Goal: Task Accomplishment & Management: Complete application form

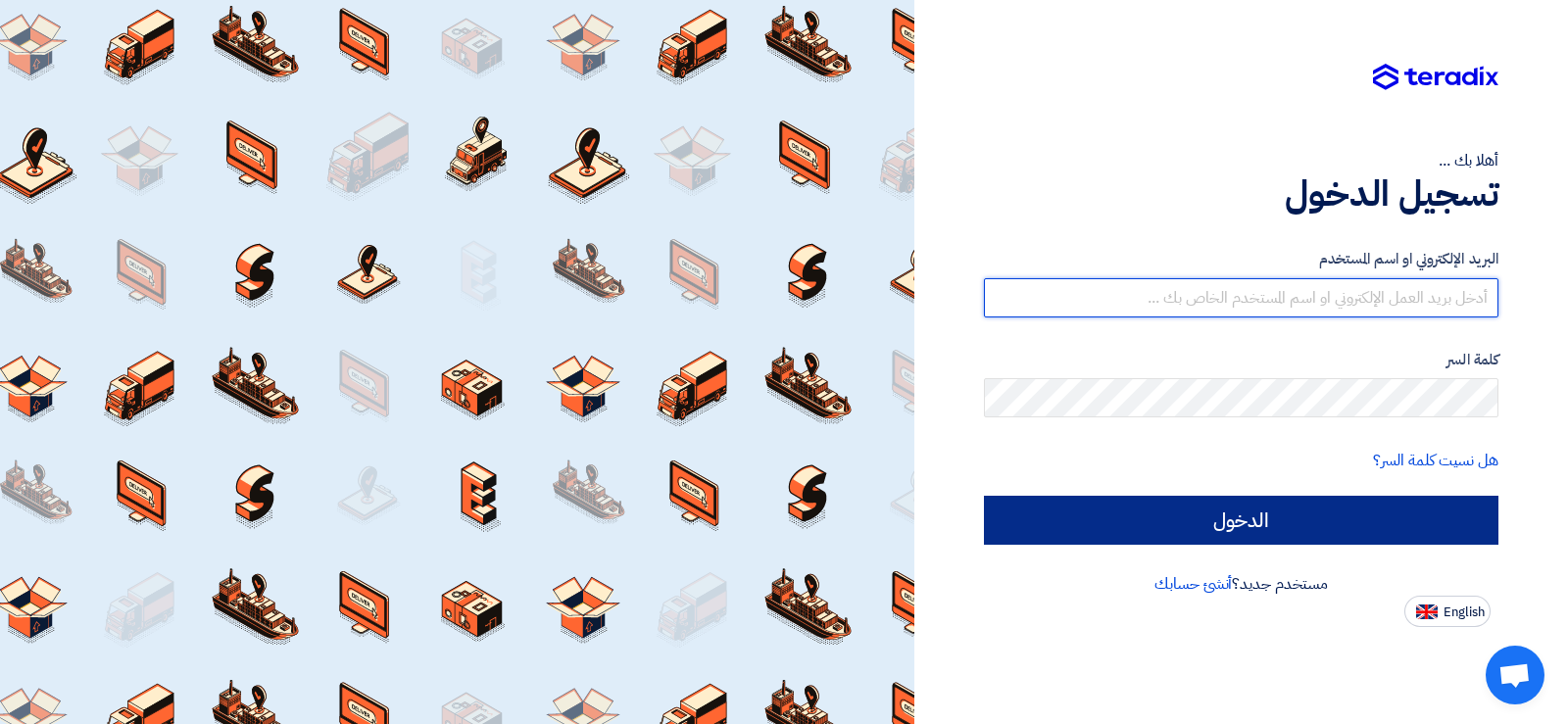
type input "[EMAIL_ADDRESS][DOMAIN_NAME]"
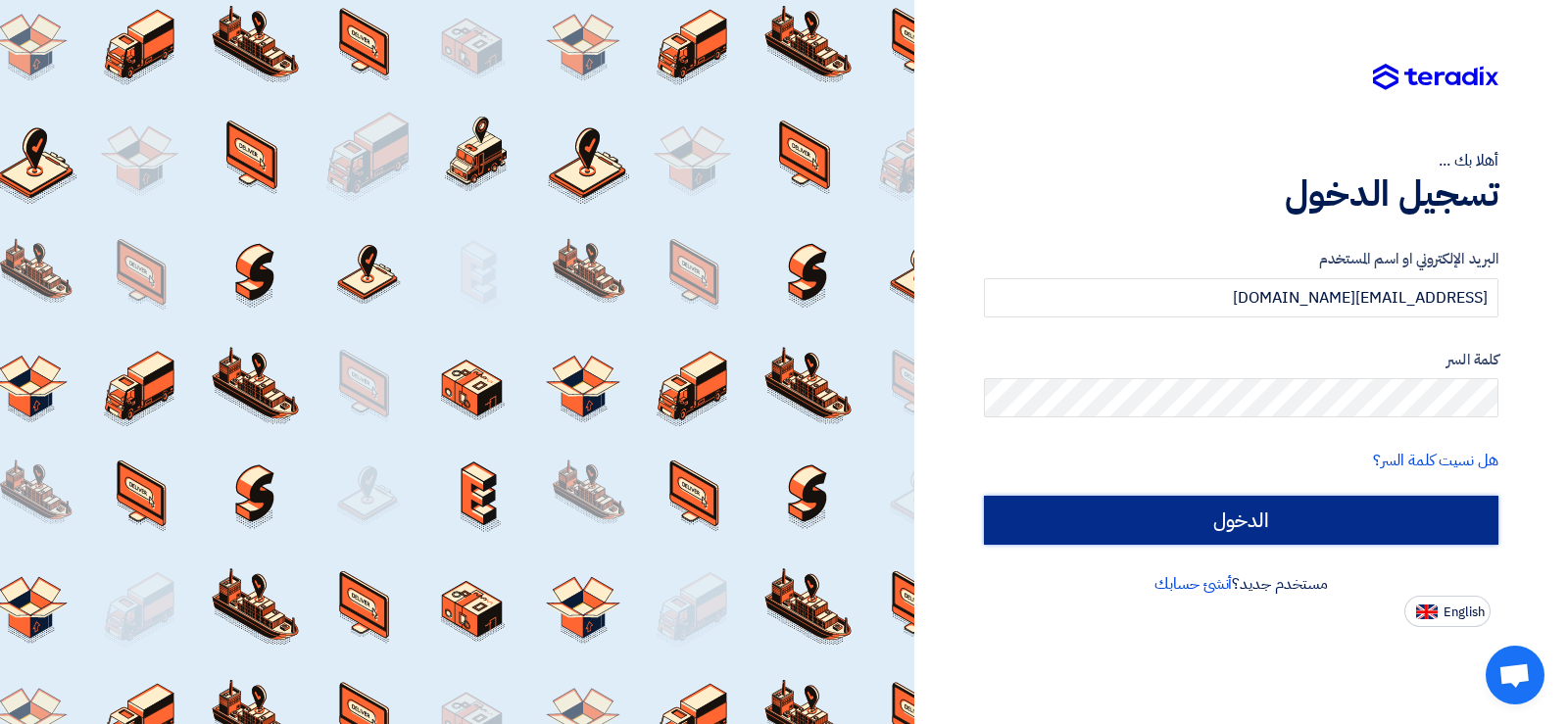
click at [1183, 521] on input "الدخول" at bounding box center [1240, 520] width 514 height 49
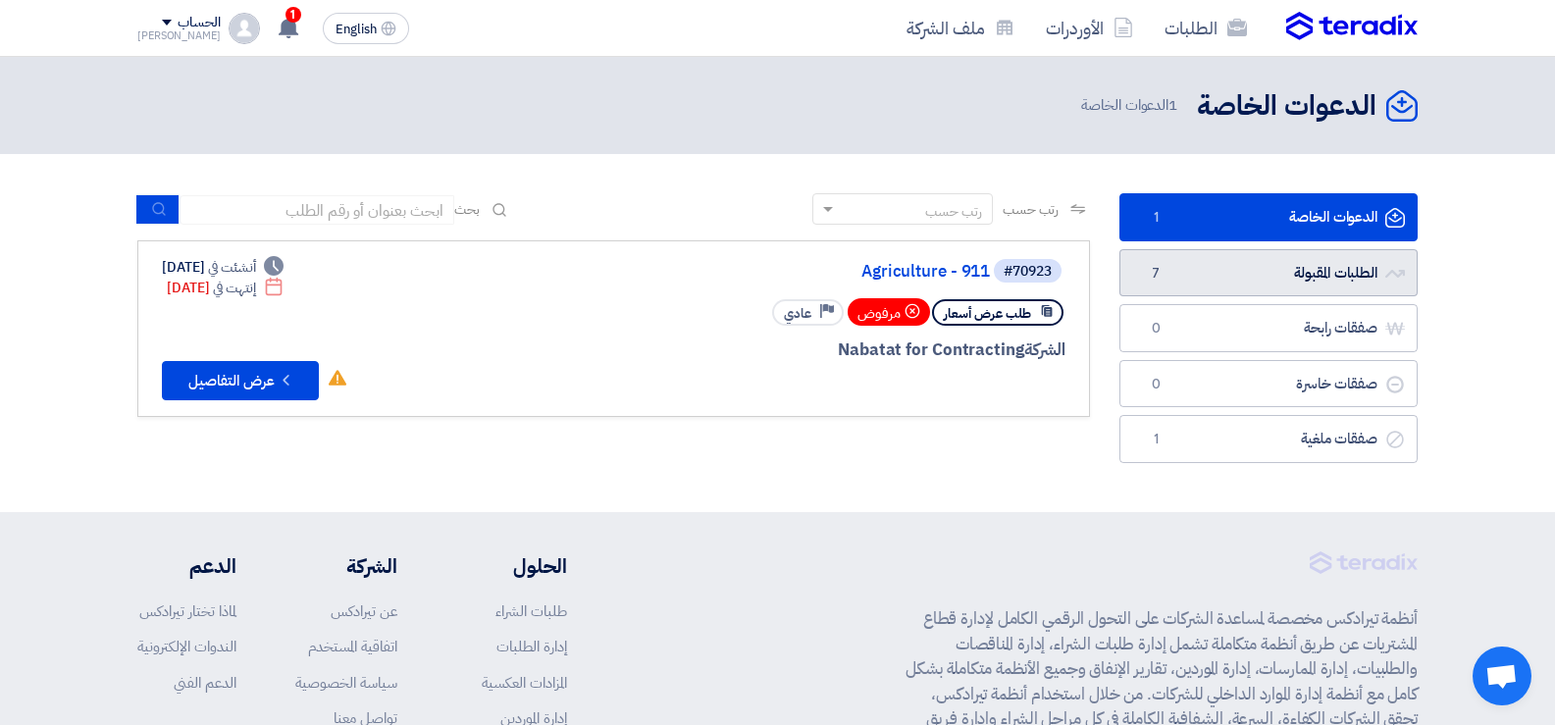
click at [1154, 275] on span "7" at bounding box center [1156, 274] width 24 height 20
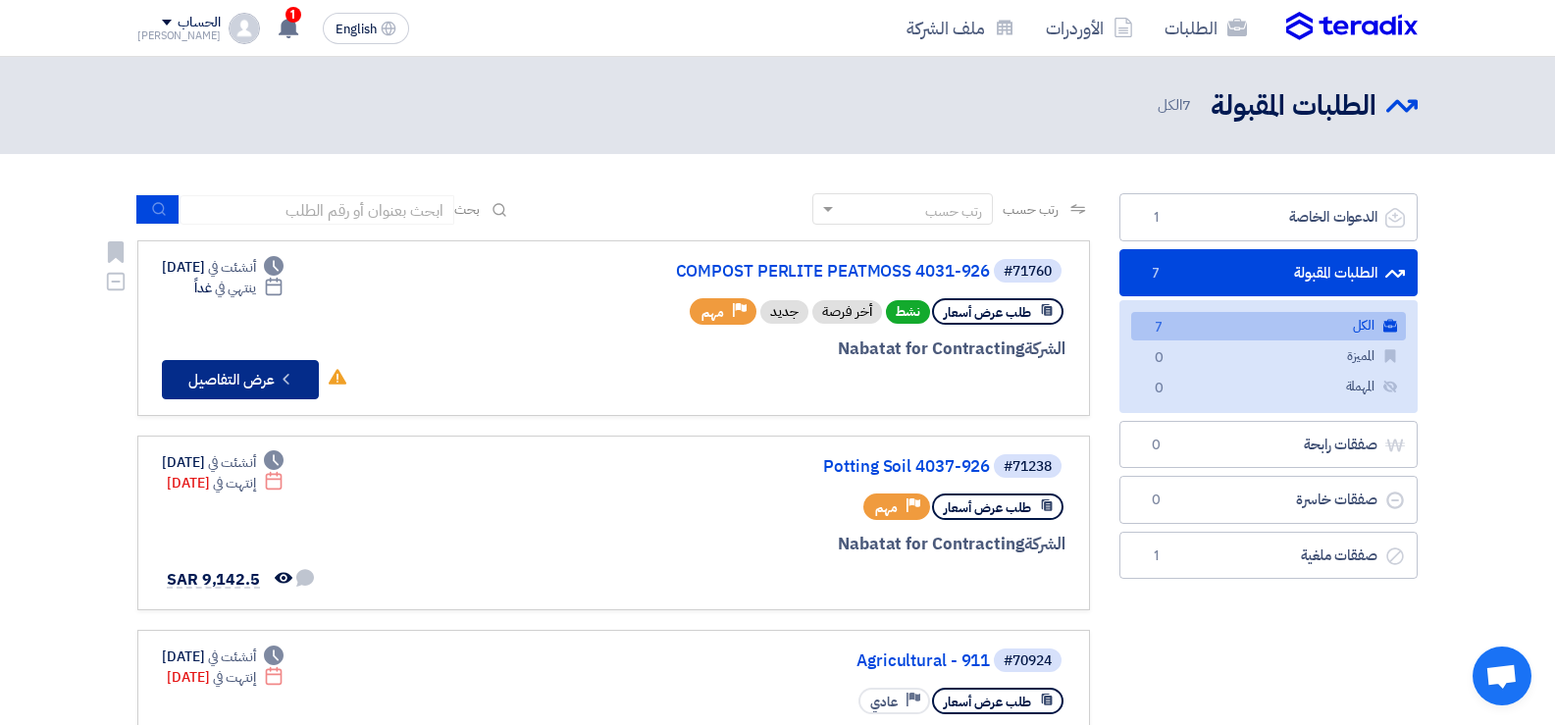
click at [255, 375] on button "Check details عرض التفاصيل" at bounding box center [240, 379] width 157 height 39
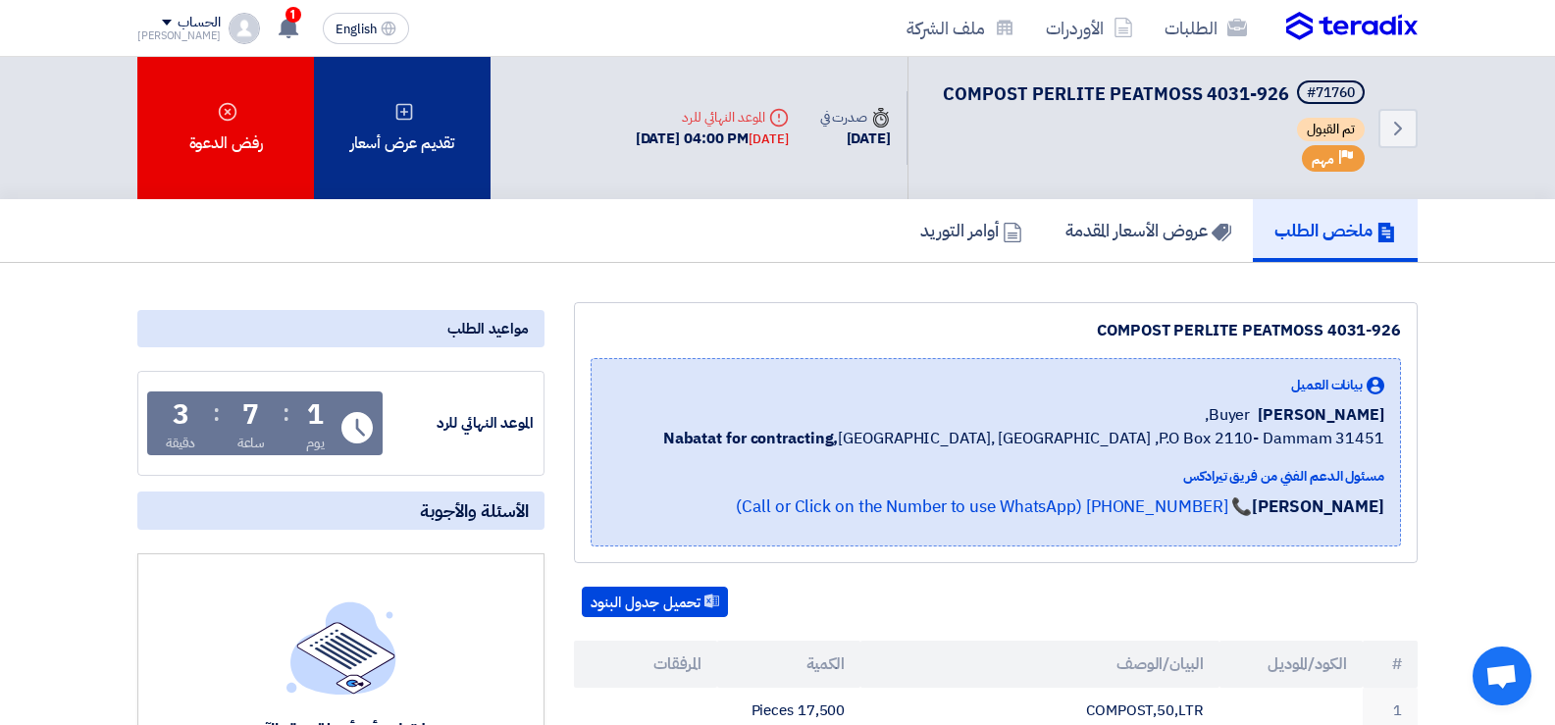
click at [410, 131] on div "تقديم عرض أسعار" at bounding box center [402, 128] width 177 height 142
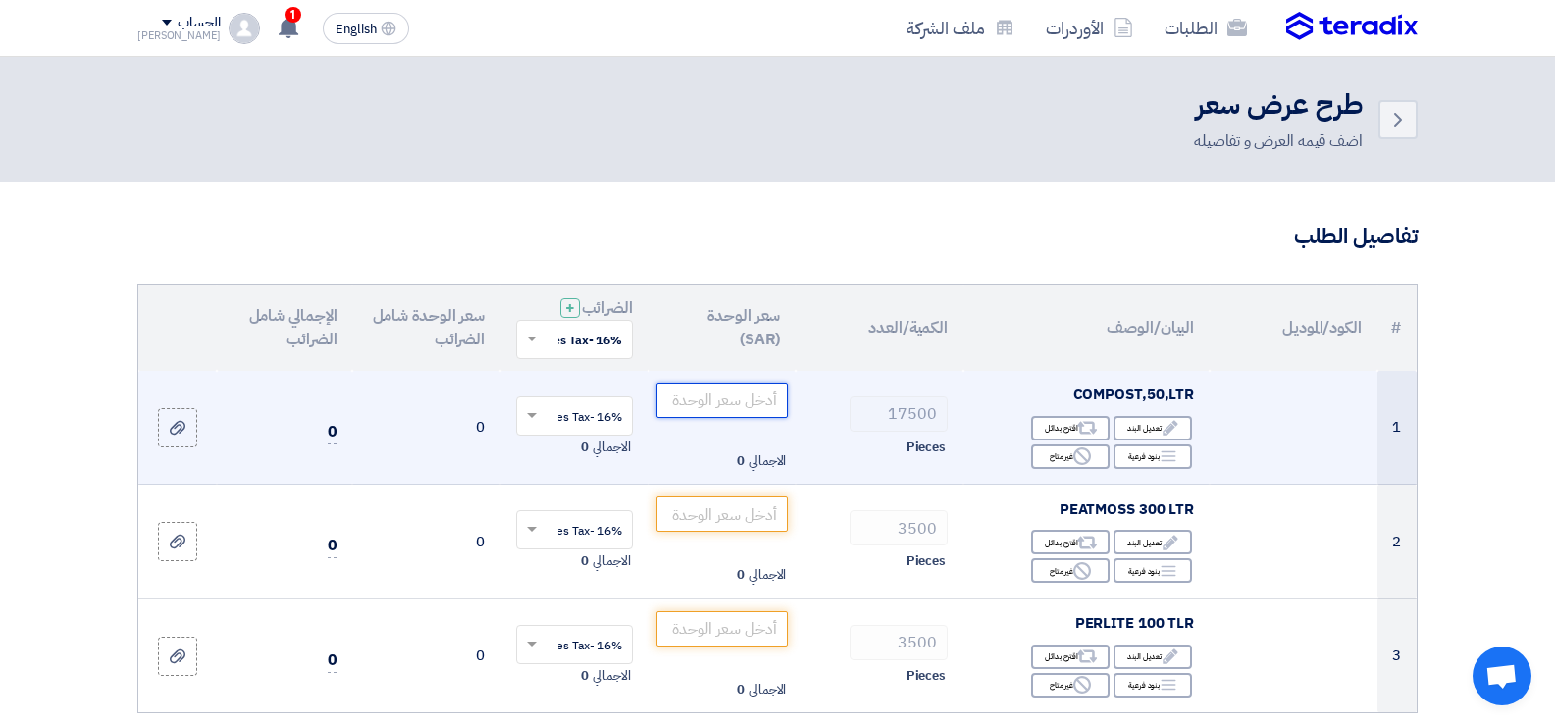
click at [742, 398] on input "number" at bounding box center [723, 400] width 132 height 35
type input "7"
click at [552, 406] on input "text" at bounding box center [586, 417] width 78 height 32
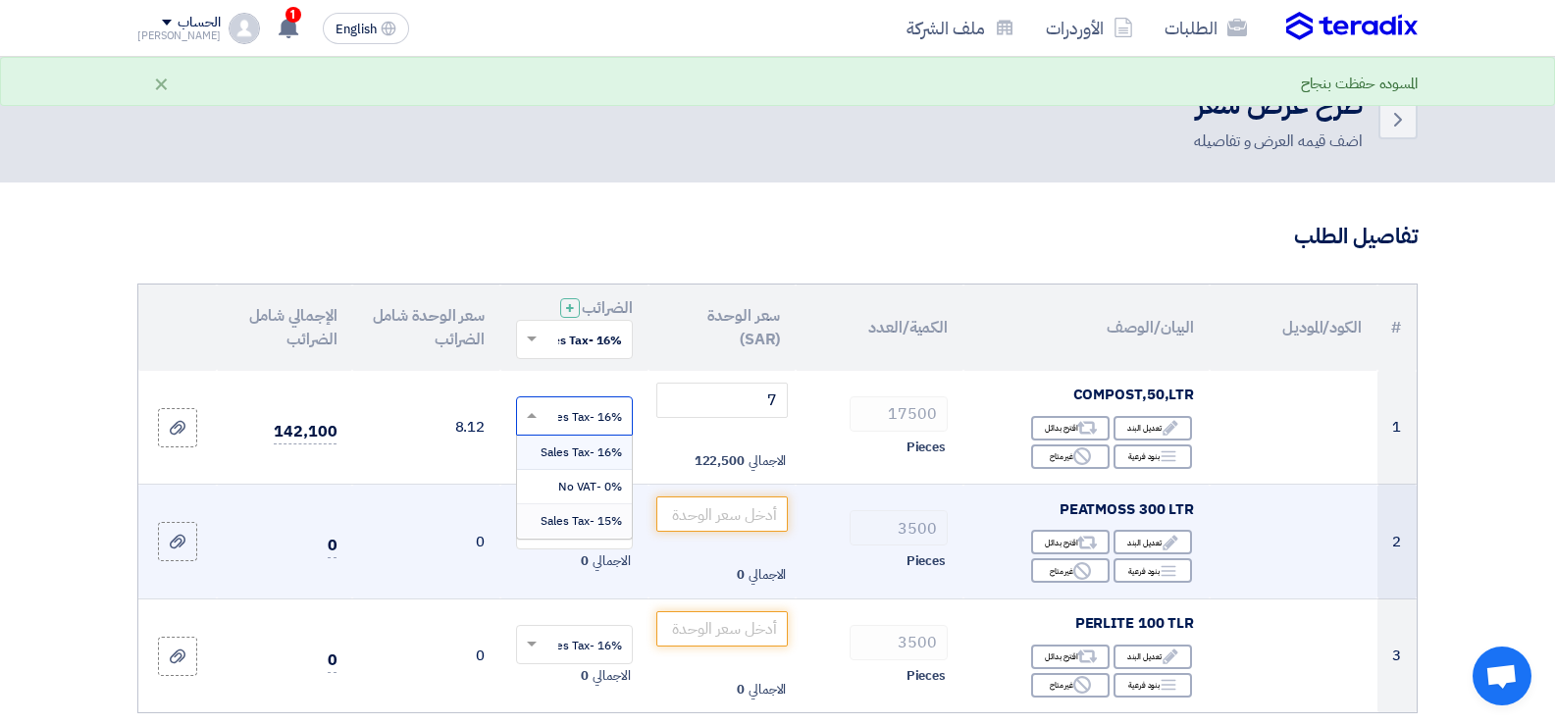
click at [545, 530] on div "15% -Sales Tax" at bounding box center [574, 520] width 115 height 33
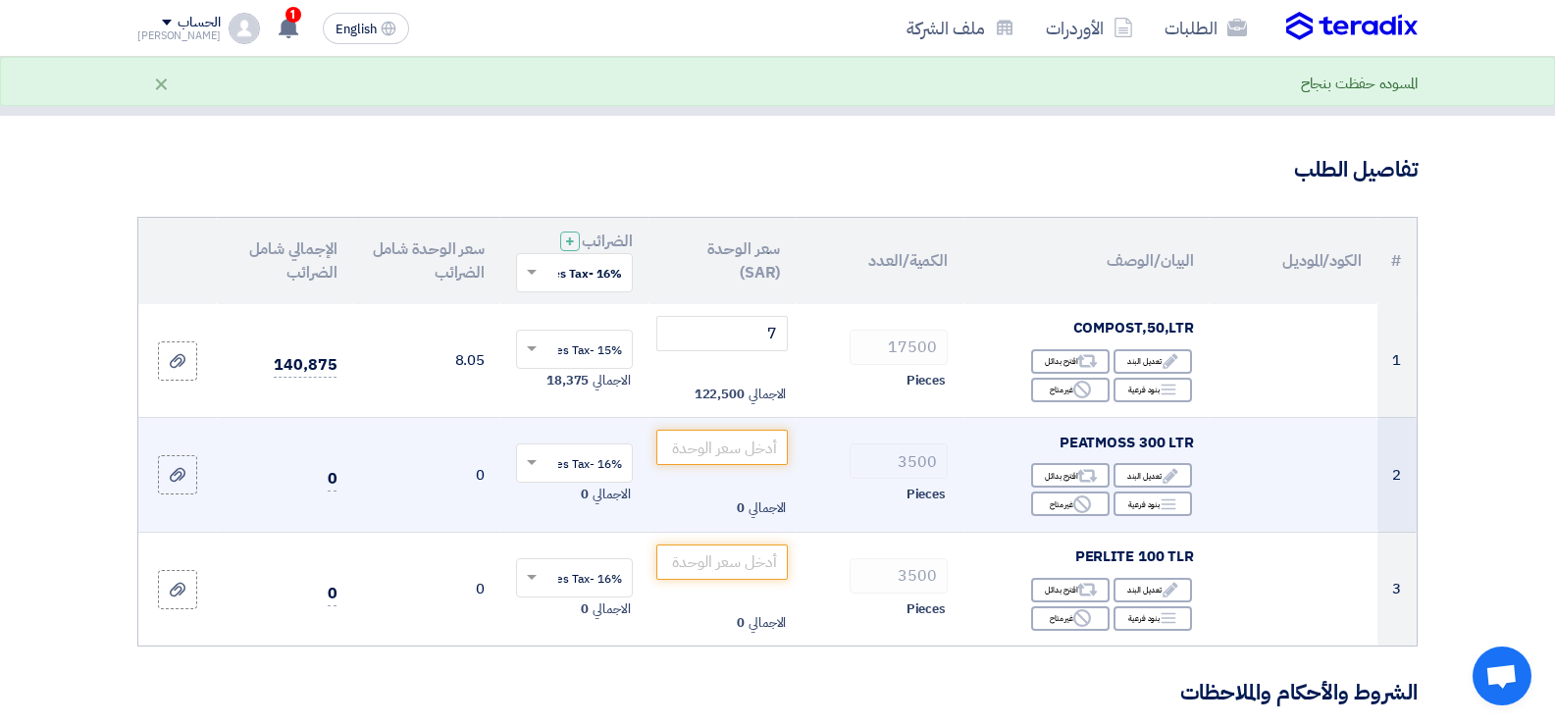
scroll to position [98, 0]
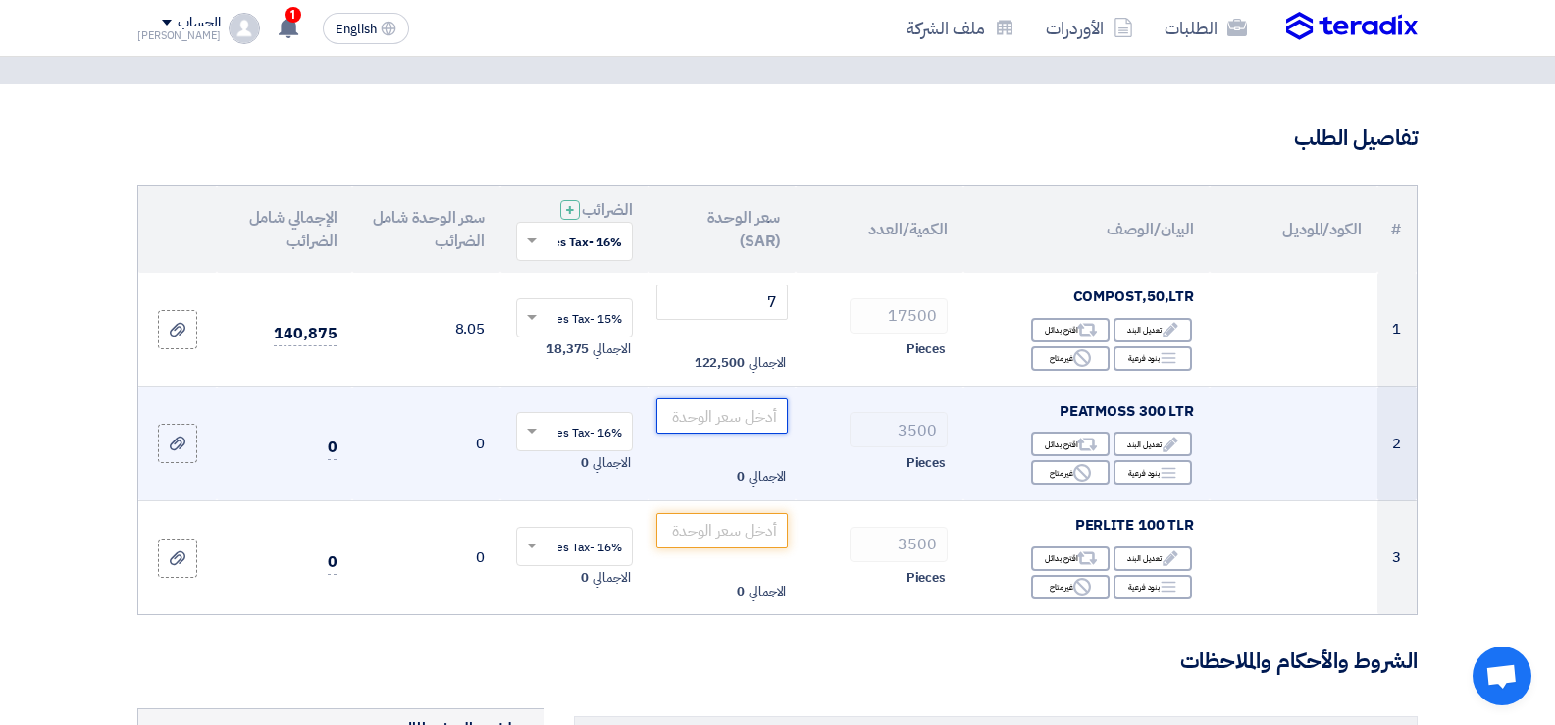
click at [763, 427] on input "number" at bounding box center [723, 415] width 132 height 35
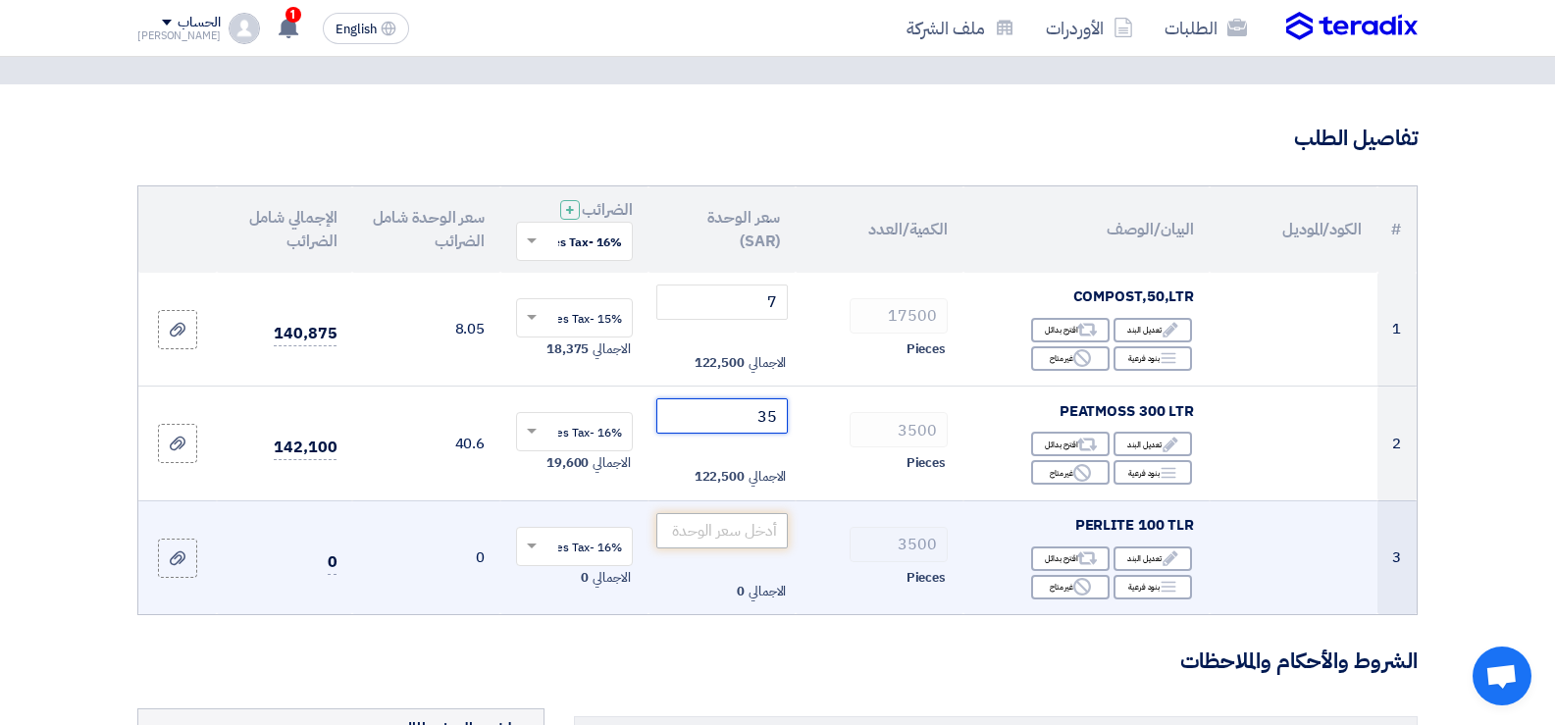
type input "35"
click at [722, 534] on input "number" at bounding box center [723, 530] width 132 height 35
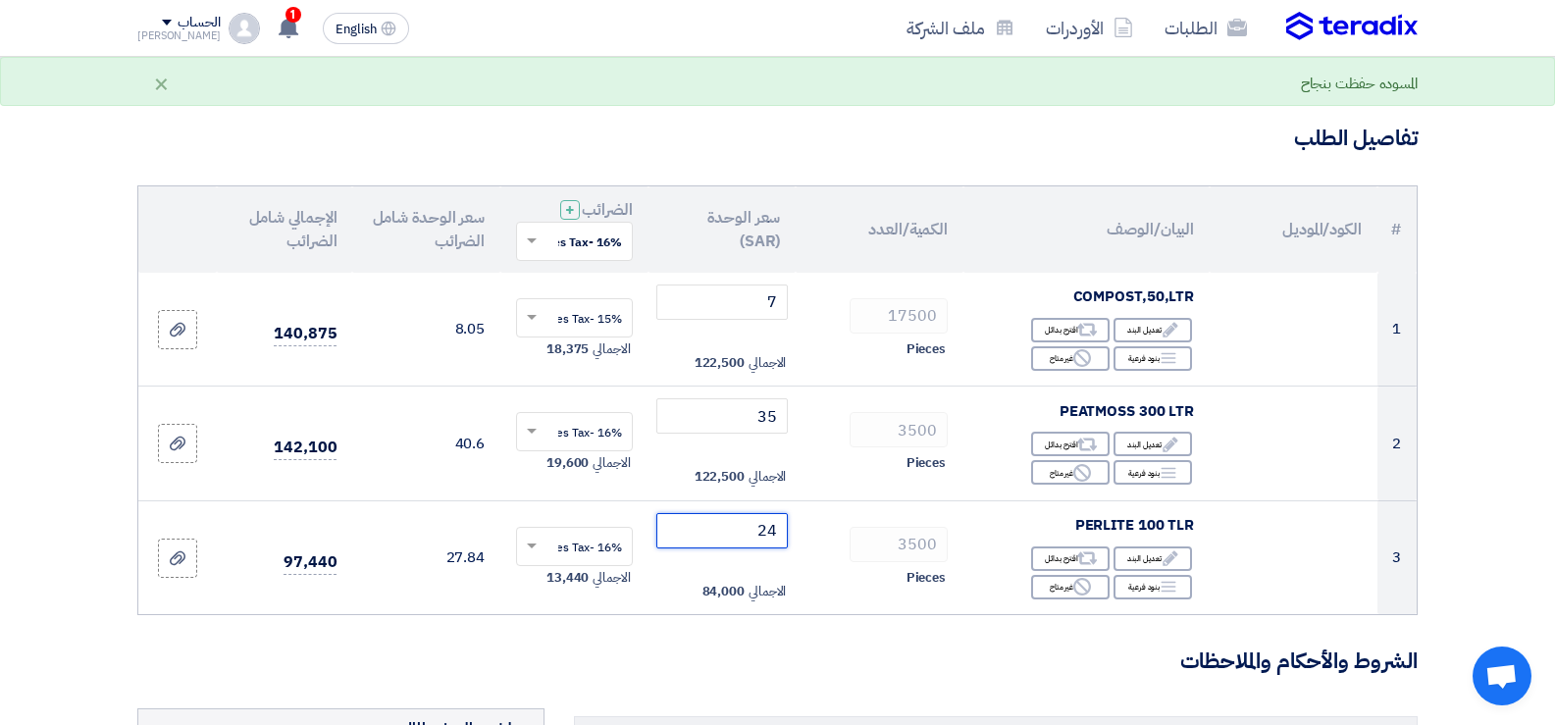
type input "24"
click at [594, 658] on h3 "الشروط والأحكام والملاحظات" at bounding box center [777, 662] width 1281 height 30
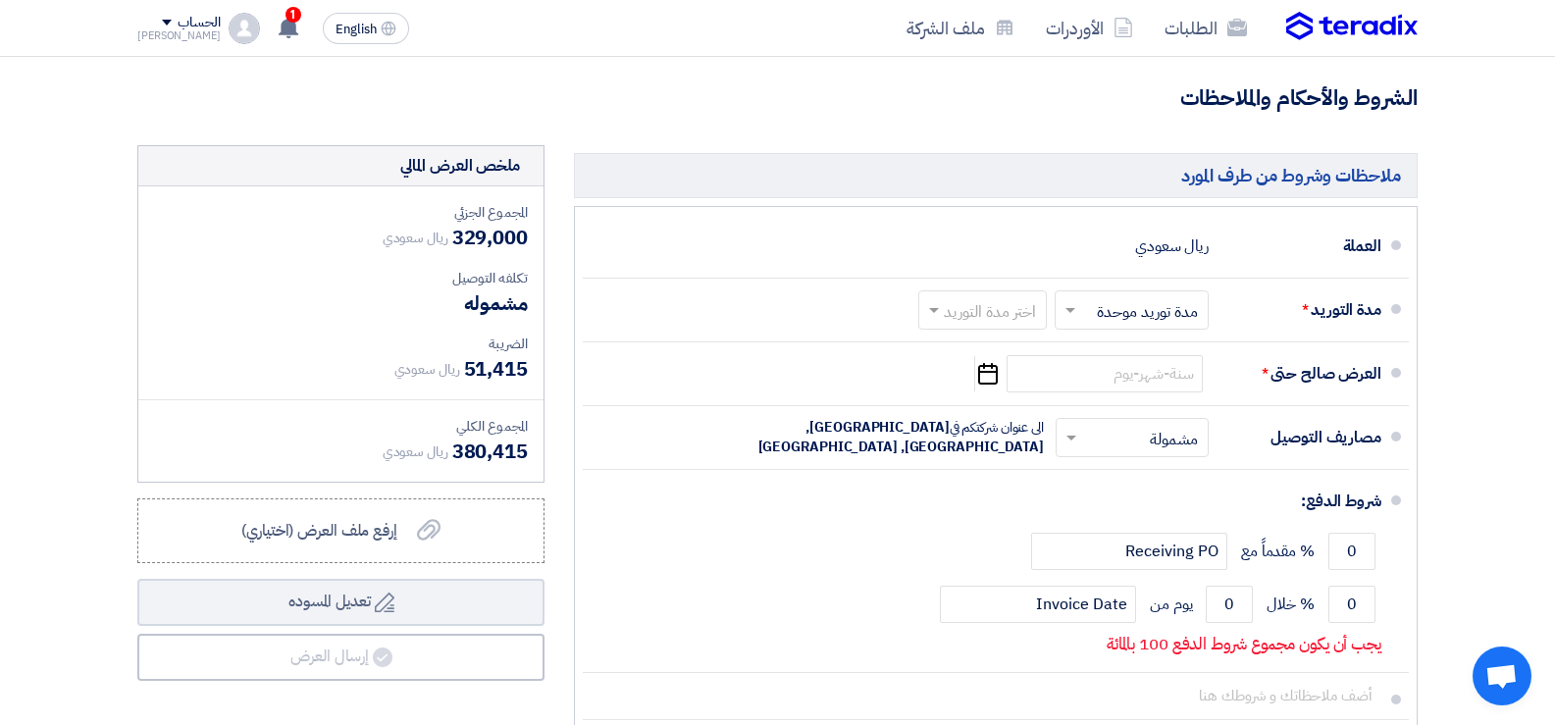
scroll to position [687, 0]
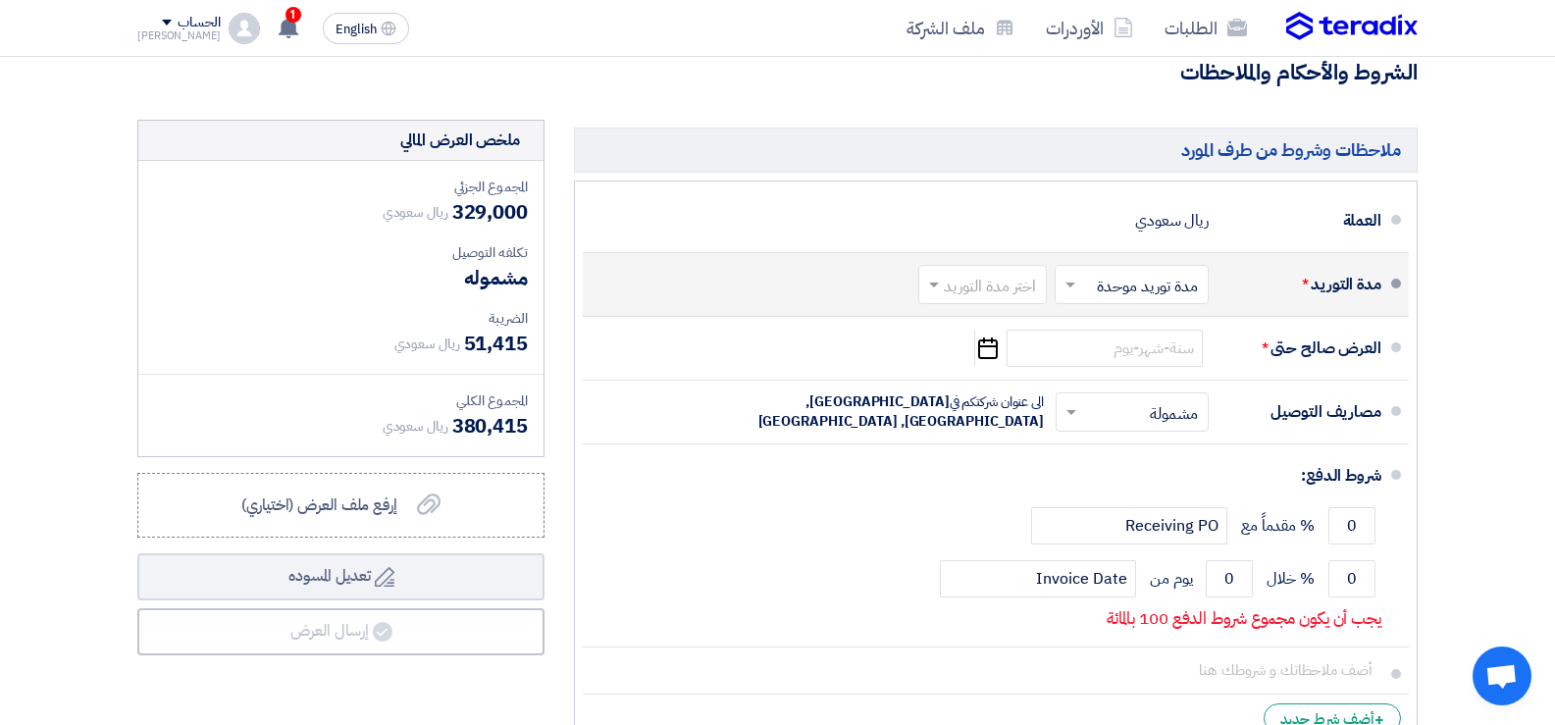
click at [997, 294] on input "text" at bounding box center [979, 286] width 119 height 28
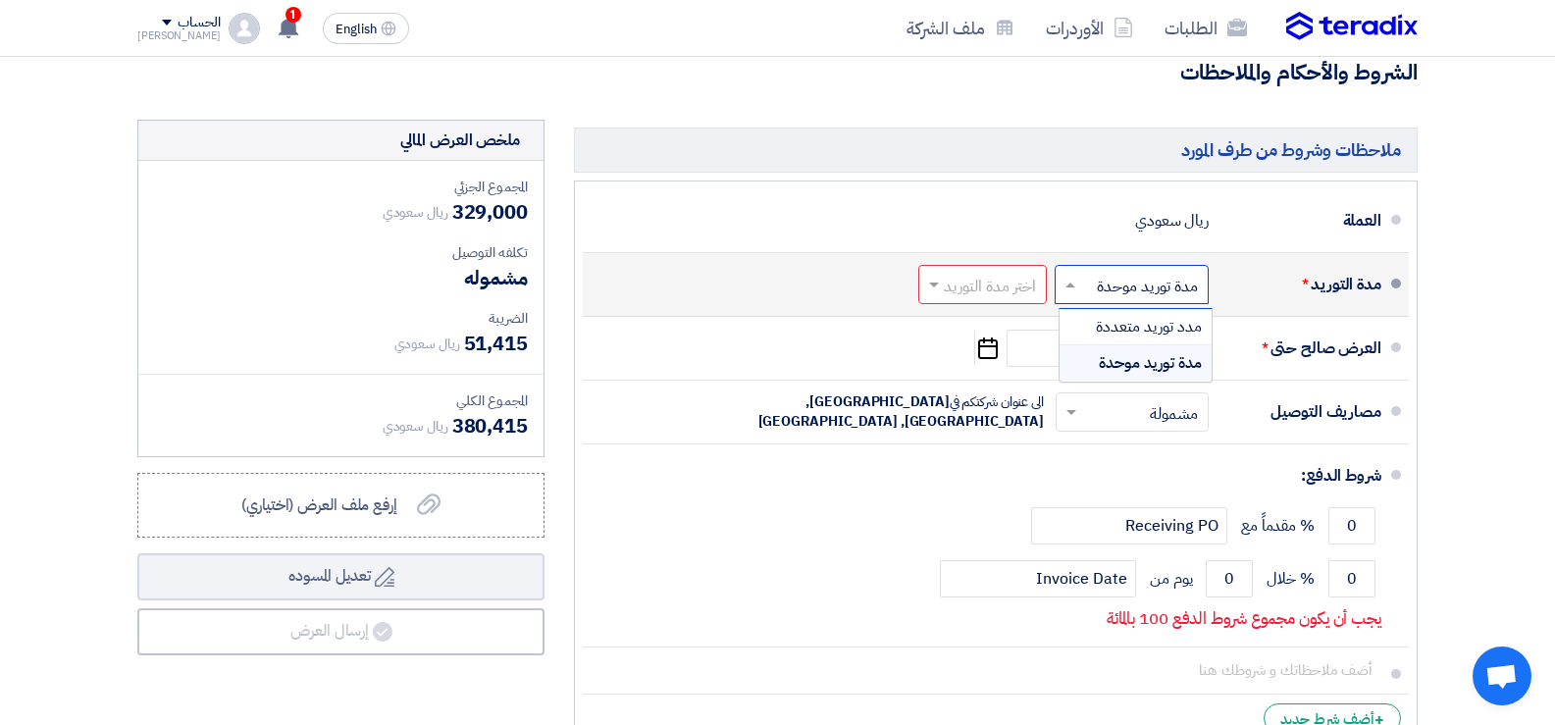
click at [1081, 285] on input "text" at bounding box center [1128, 286] width 144 height 28
click at [1089, 357] on div "مدة توريد موحدة" at bounding box center [1136, 362] width 152 height 35
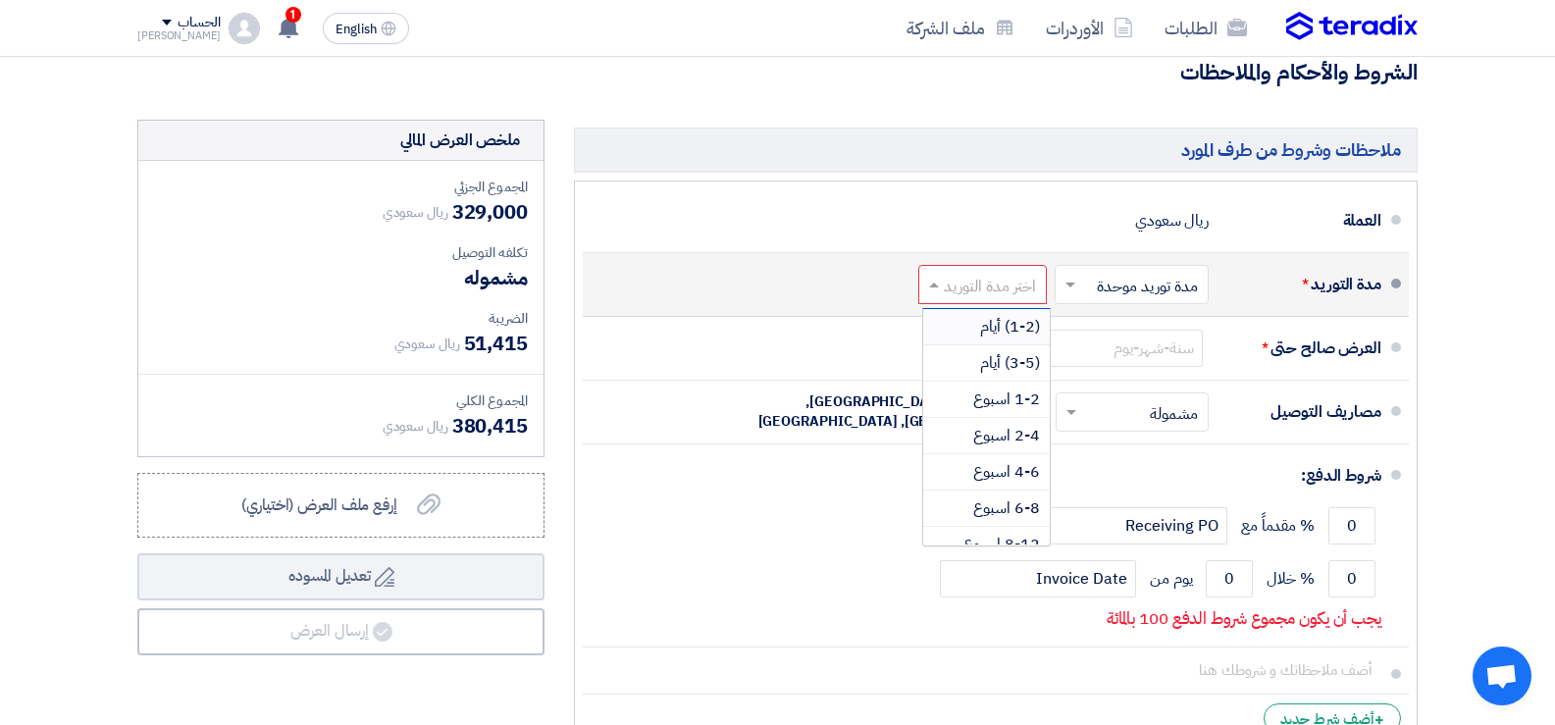
click at [958, 271] on div at bounding box center [983, 284] width 127 height 28
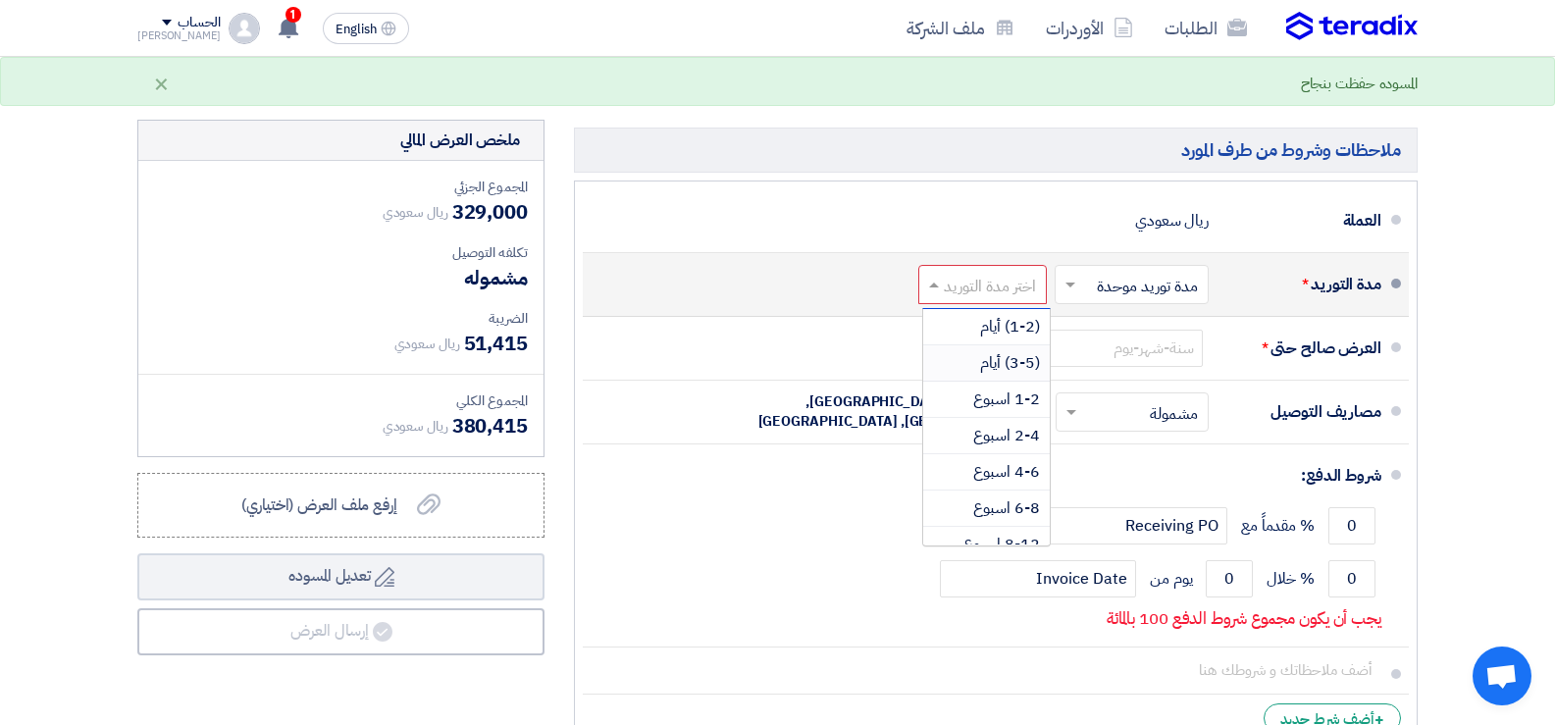
click at [977, 362] on div "(3-5) أيام" at bounding box center [986, 363] width 127 height 36
click at [984, 291] on input "text" at bounding box center [986, 286] width 103 height 28
click at [1000, 406] on span "1-2 اسبوع" at bounding box center [1007, 400] width 67 height 24
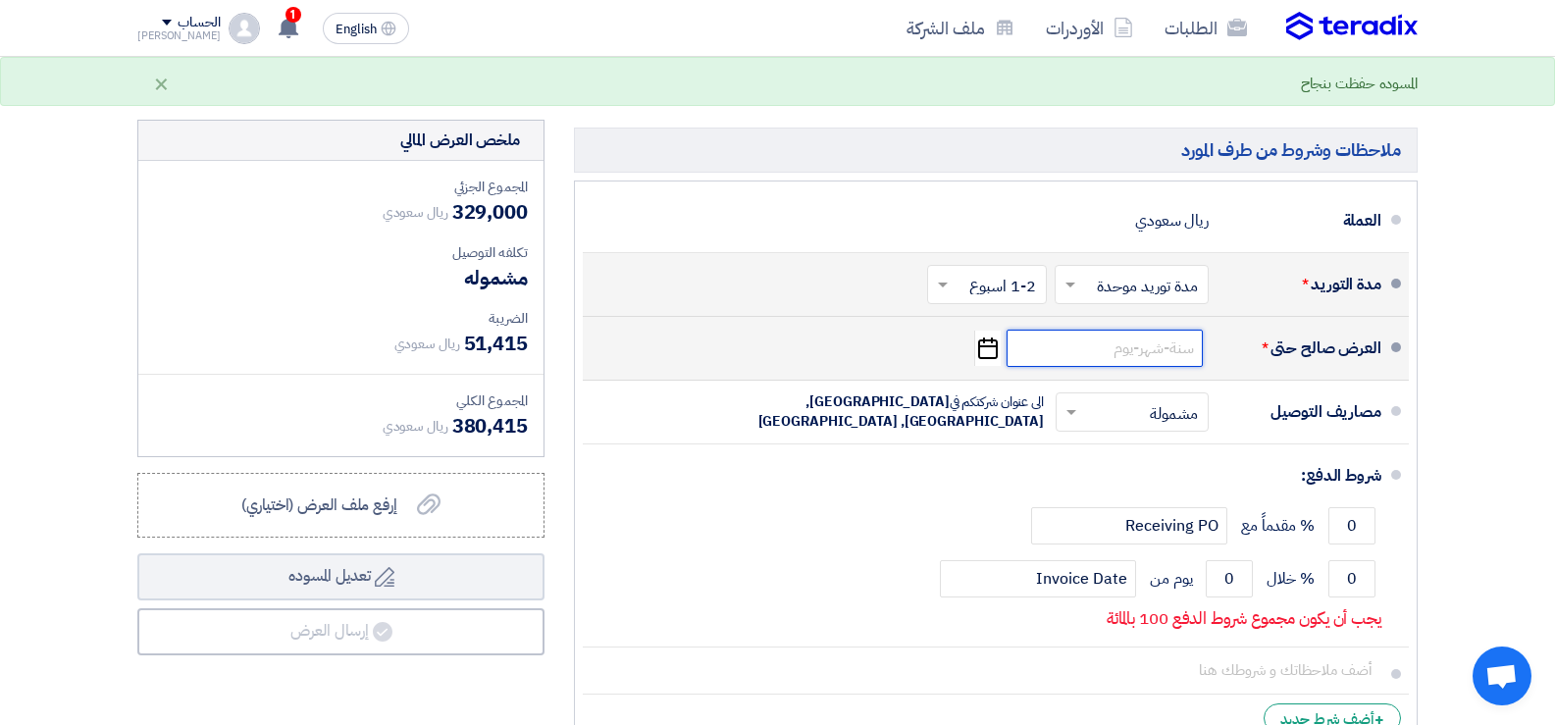
click at [1173, 346] on input at bounding box center [1105, 348] width 196 height 37
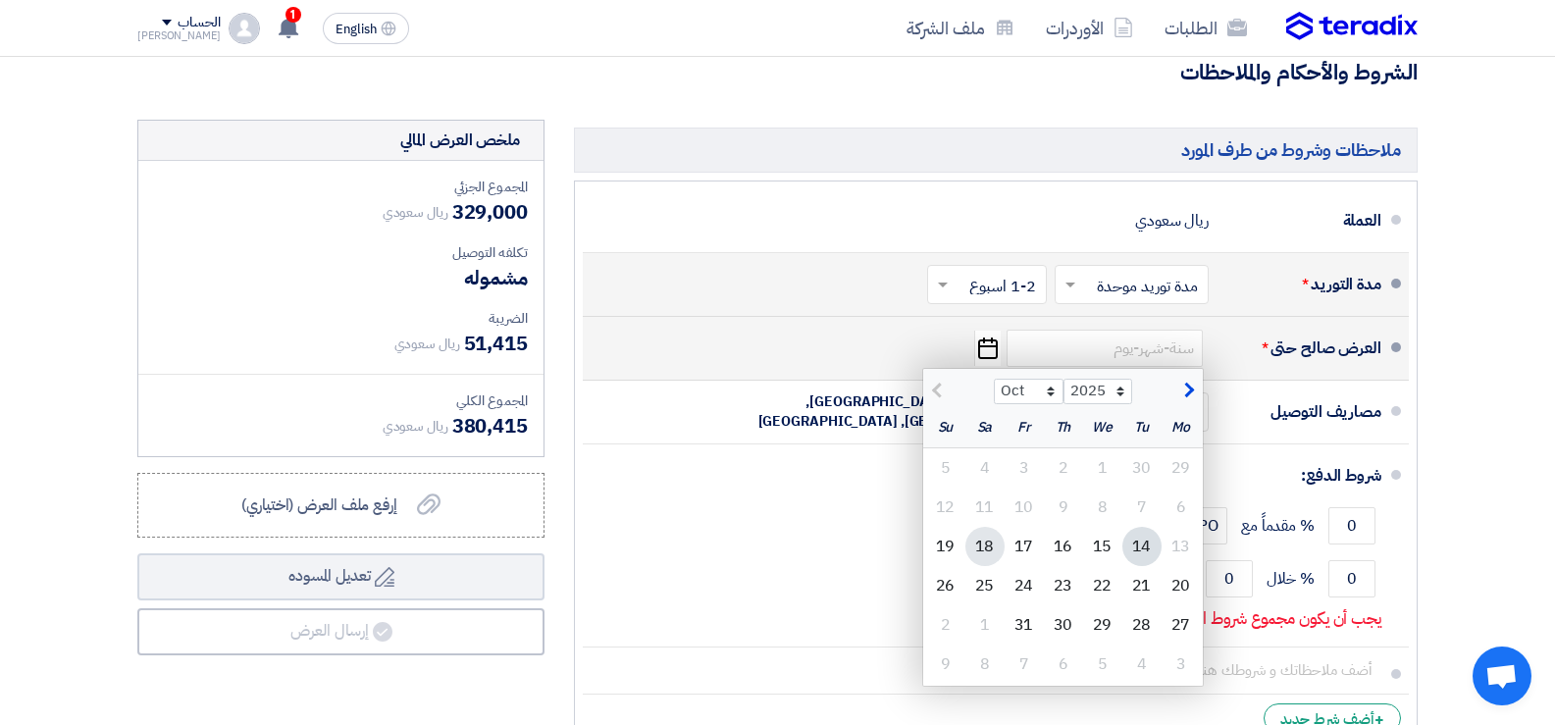
click at [992, 543] on div "18" at bounding box center [985, 546] width 39 height 39
type input "[DATE]"
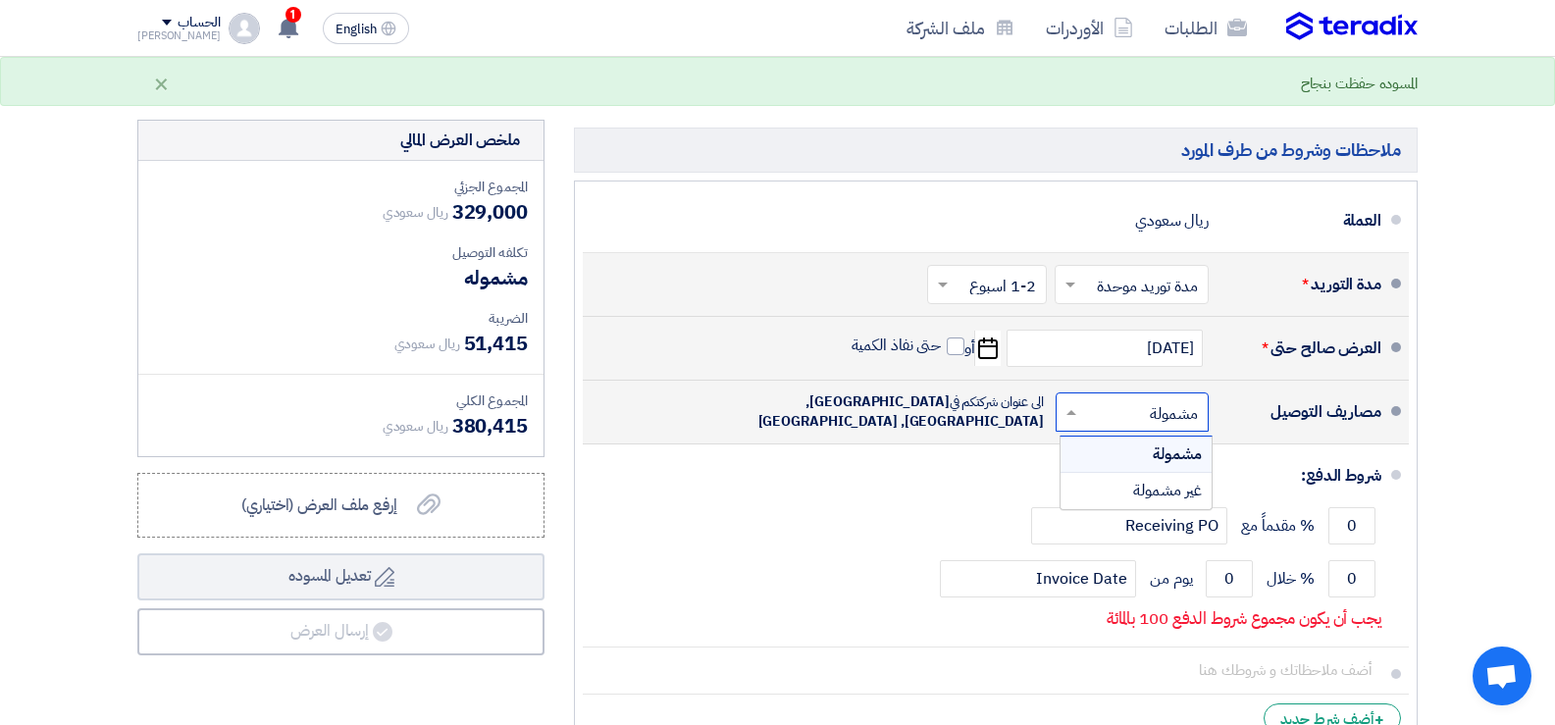
click at [1130, 414] on input "text" at bounding box center [1128, 413] width 143 height 28
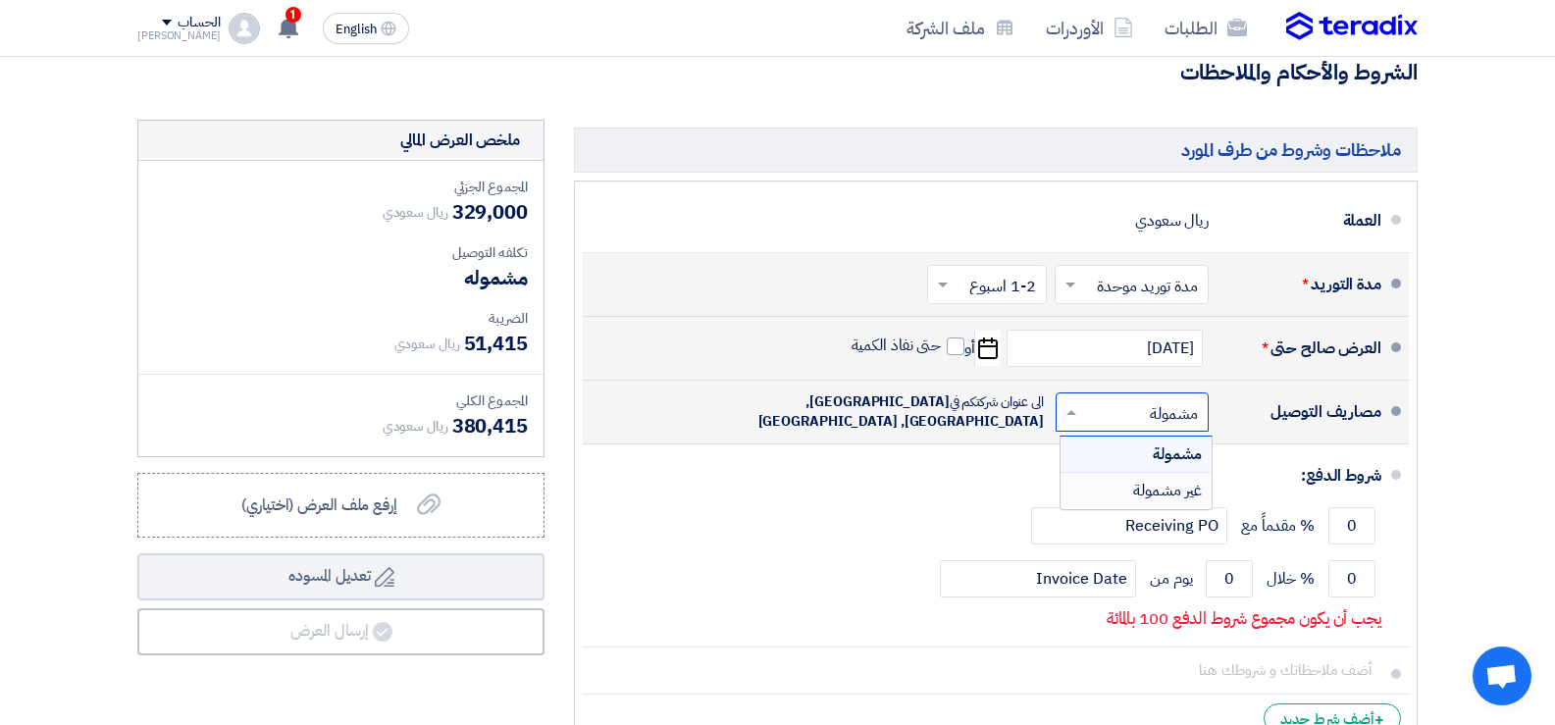
click at [1134, 489] on span "غير مشمولة" at bounding box center [1167, 491] width 69 height 24
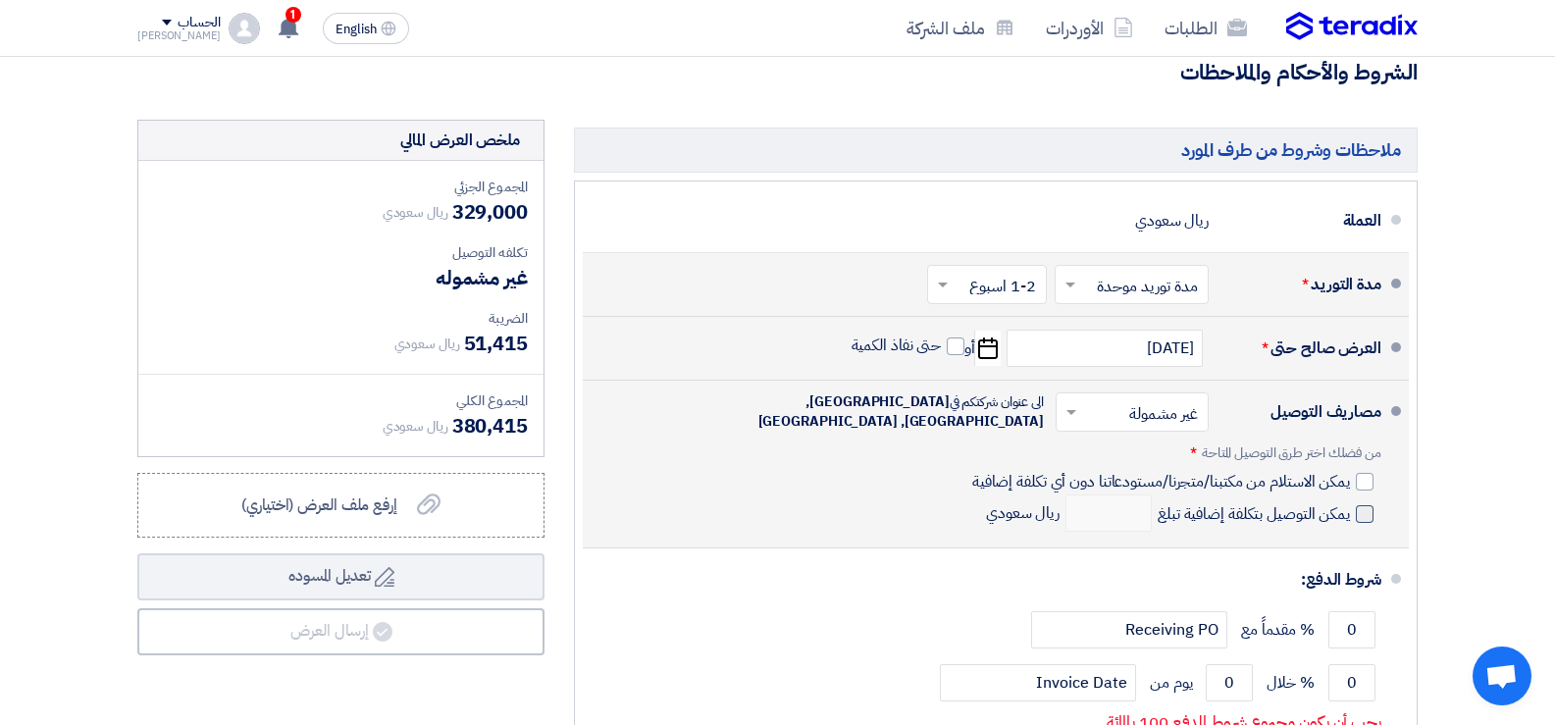
click at [1369, 517] on span at bounding box center [1365, 514] width 18 height 18
click at [1350, 517] on input "يمكن التوصيل بتكلفة إضافية تبلغ" at bounding box center [1252, 521] width 196 height 37
checkbox input "true"
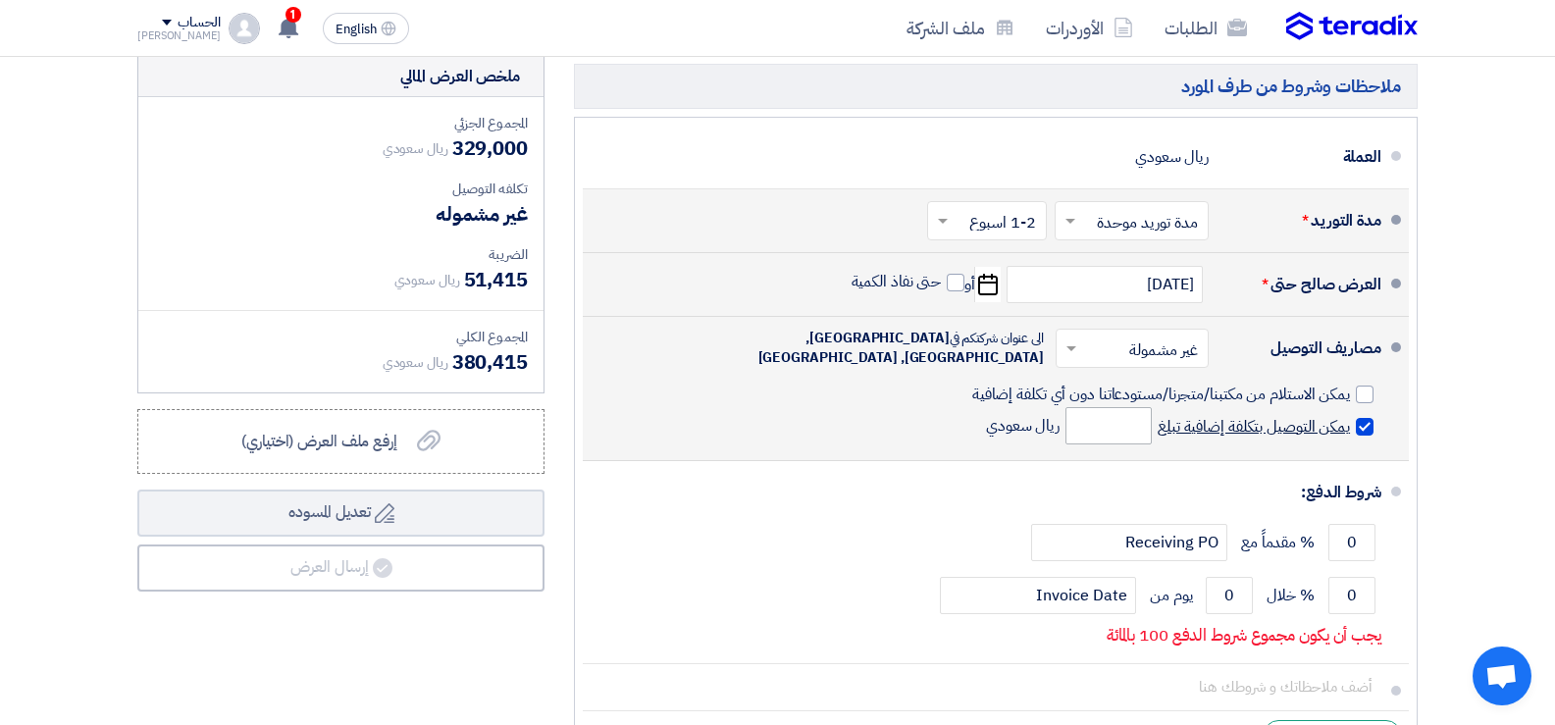
scroll to position [785, 0]
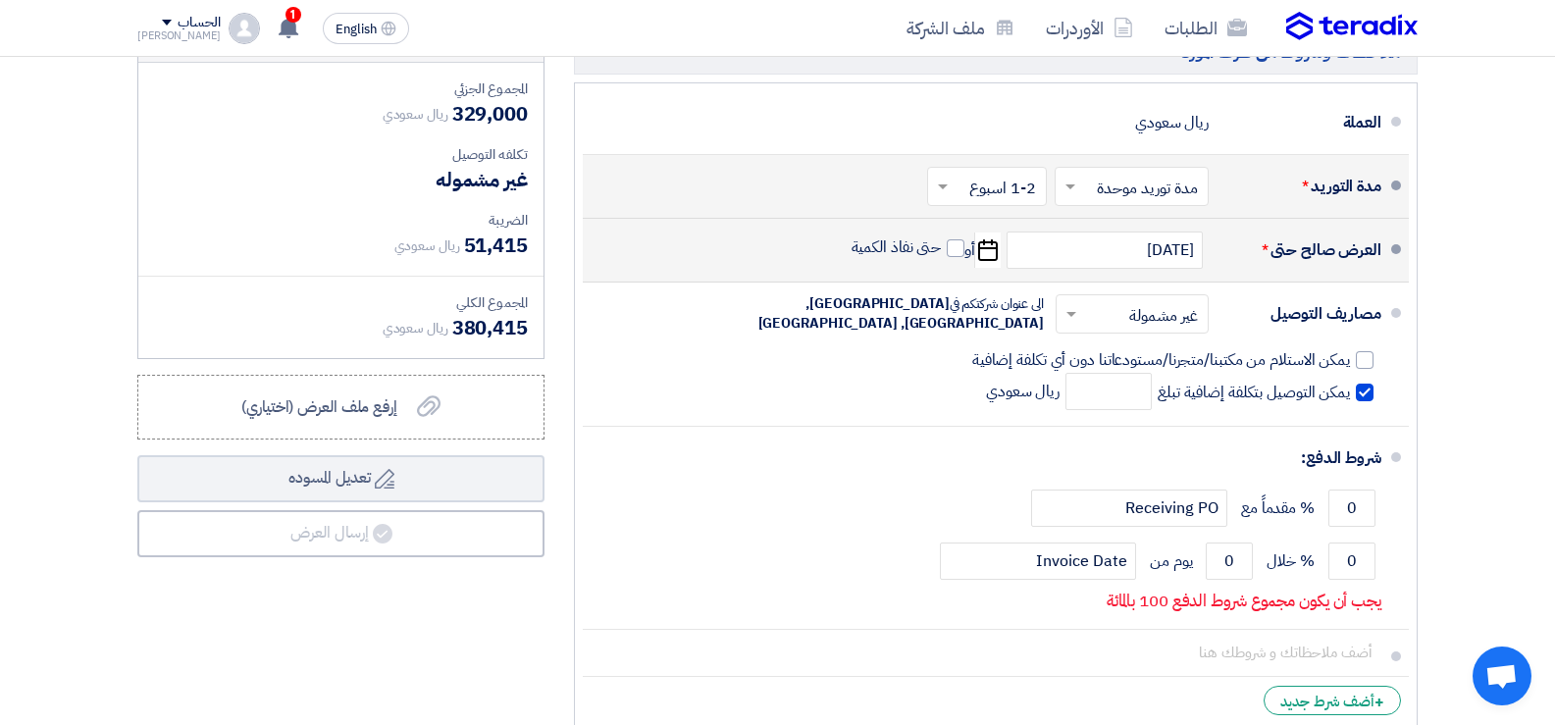
drag, startPoint x: 943, startPoint y: 312, endPoint x: 939, endPoint y: 323, distance: 11.5
click at [939, 323] on div "الى عنوان شركتكم في [GEOGRAPHIC_DATA], [GEOGRAPHIC_DATA], [GEOGRAPHIC_DATA]" at bounding box center [872, 313] width 343 height 39
click at [931, 310] on span "[GEOGRAPHIC_DATA], [GEOGRAPHIC_DATA], [GEOGRAPHIC_DATA]" at bounding box center [902, 313] width 286 height 40
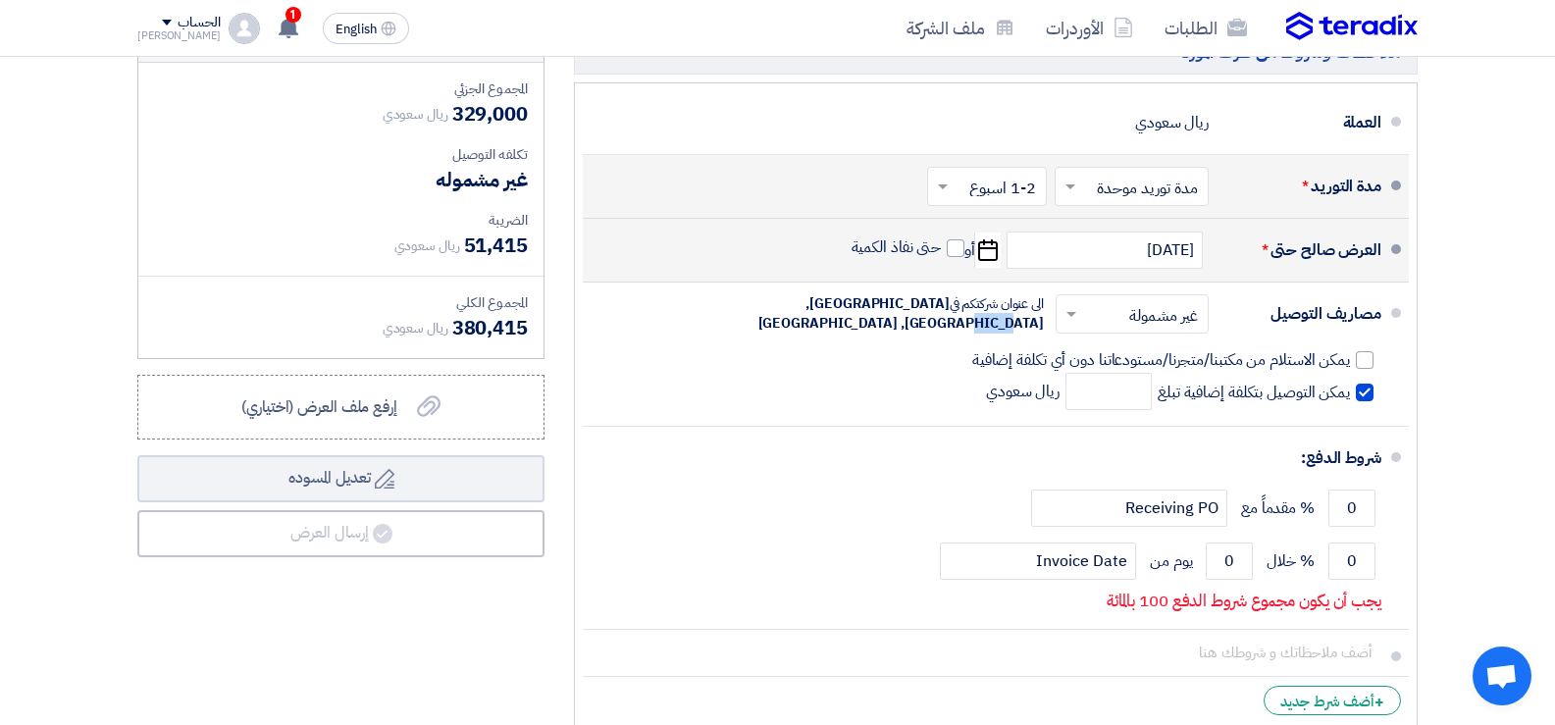
copy div "الى عنوان شركتكم في [GEOGRAPHIC_DATA], [GEOGRAPHIC_DATA], [GEOGRAPHIC_DATA]"
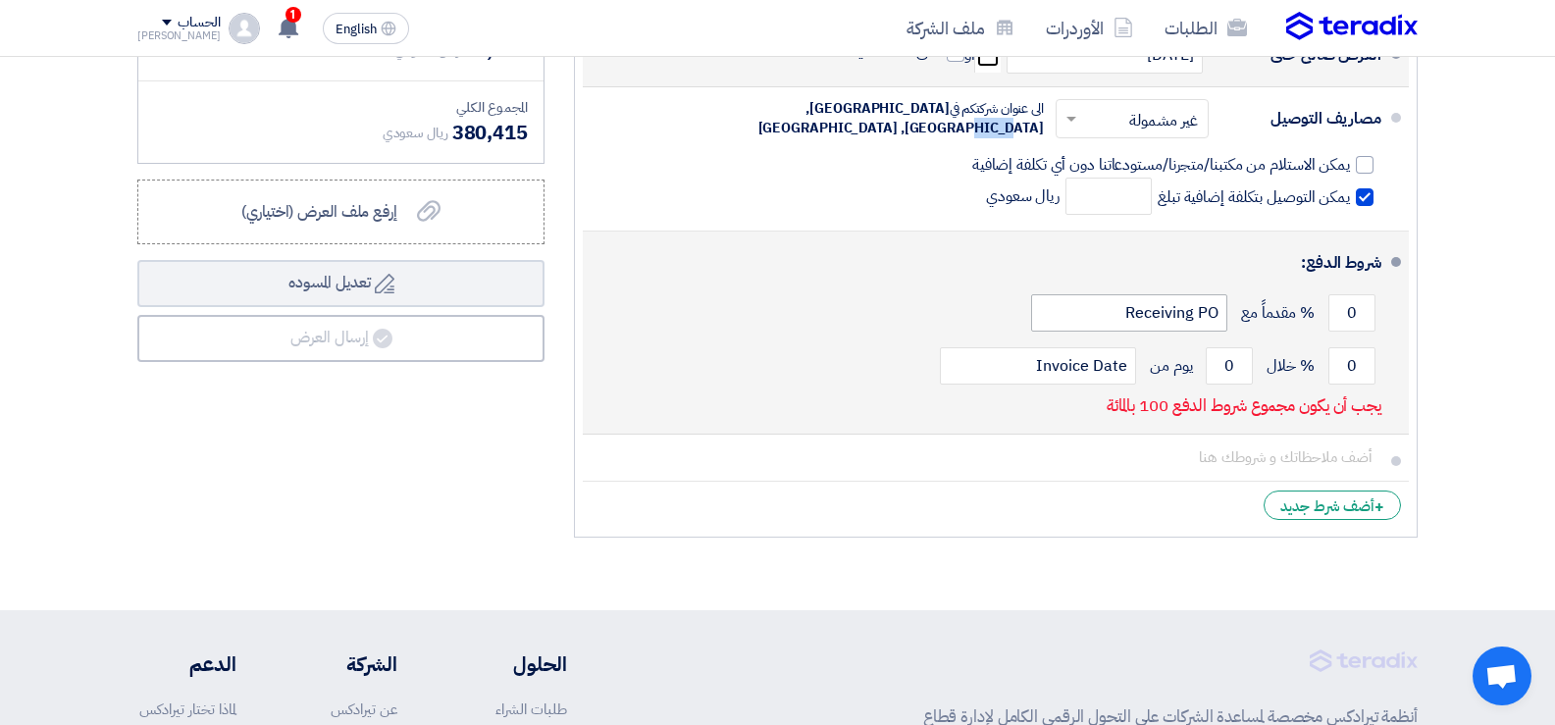
scroll to position [981, 0]
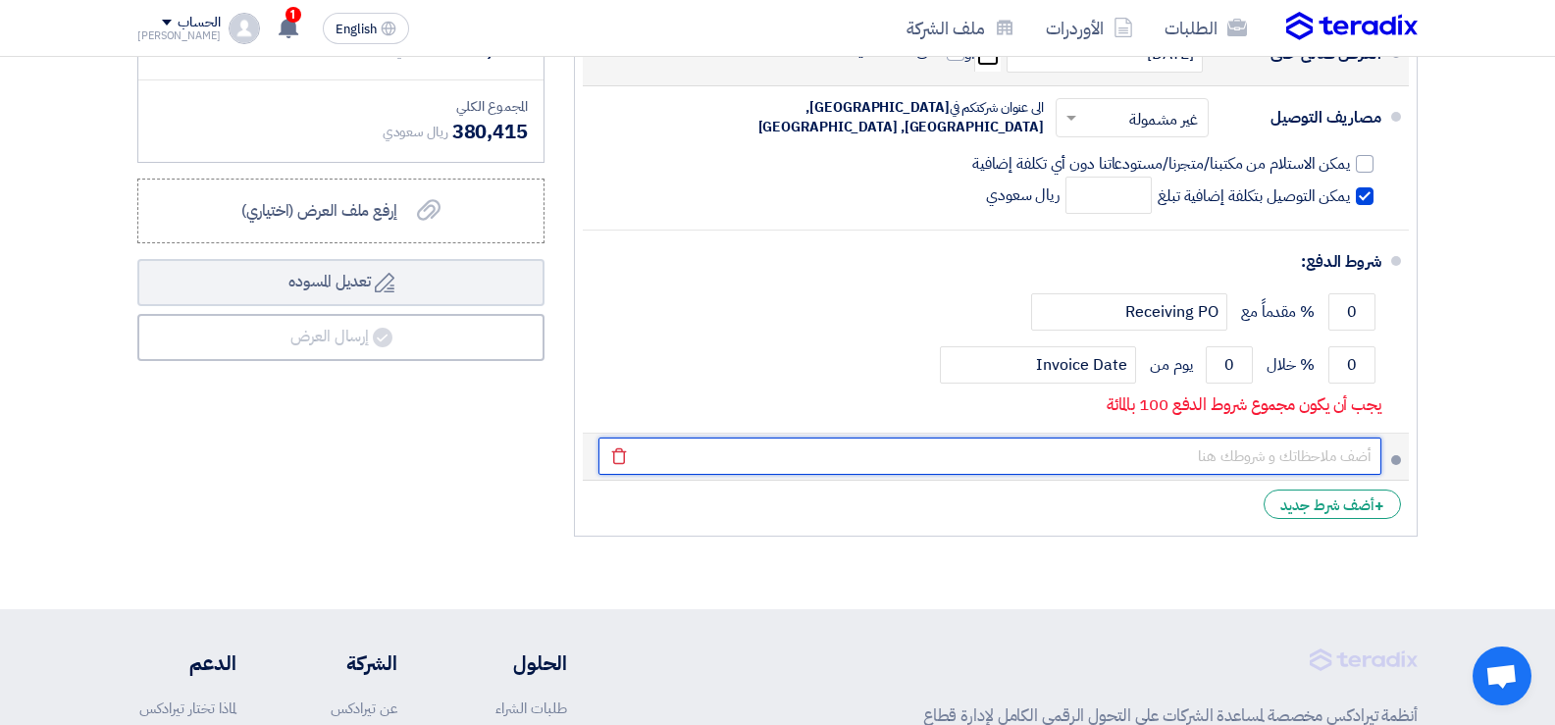
click at [1264, 454] on input "text" at bounding box center [990, 456] width 783 height 37
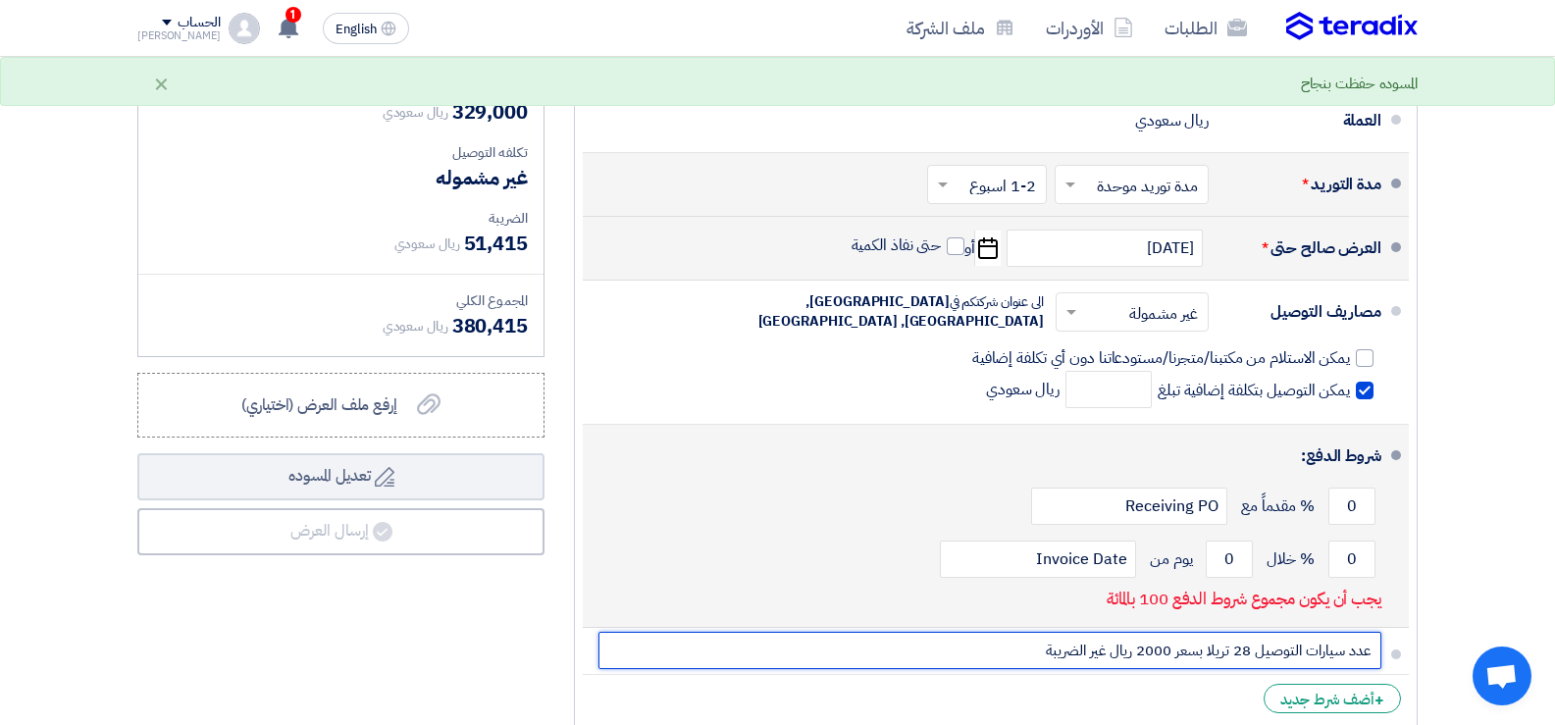
scroll to position [785, 0]
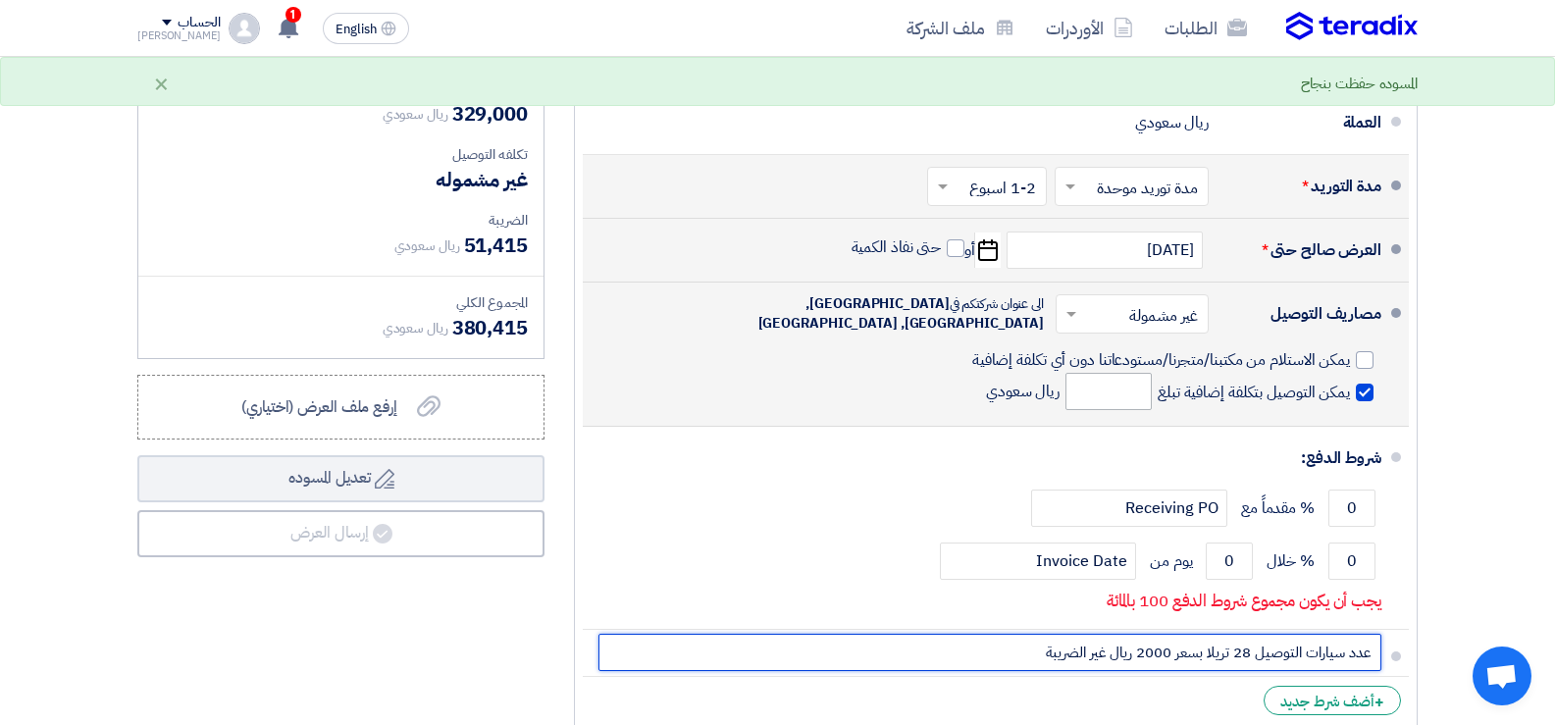
type input "عدد سيارات التوصيل 28 تريلا بسعر 2000 ريال غير الضريبة"
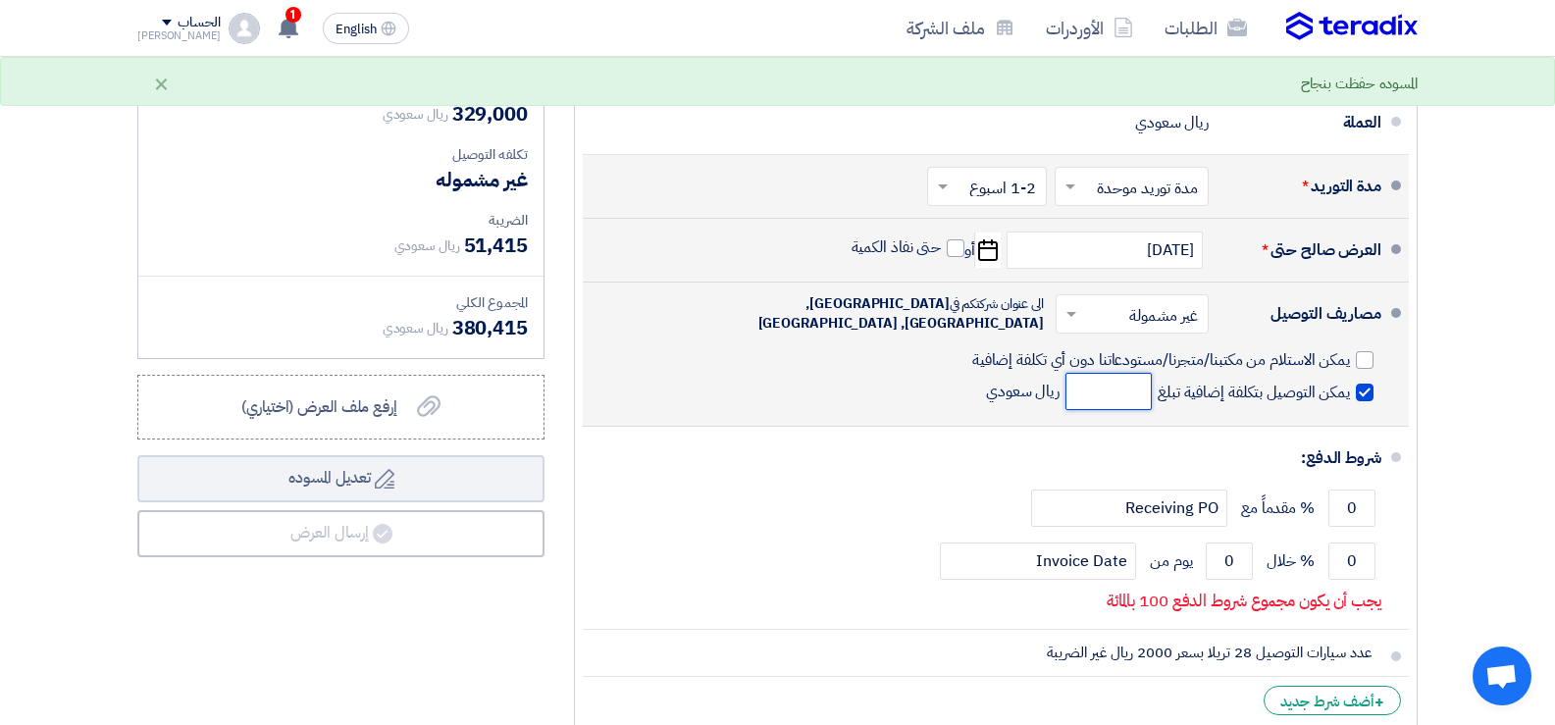
click at [1101, 395] on input "number" at bounding box center [1109, 391] width 86 height 37
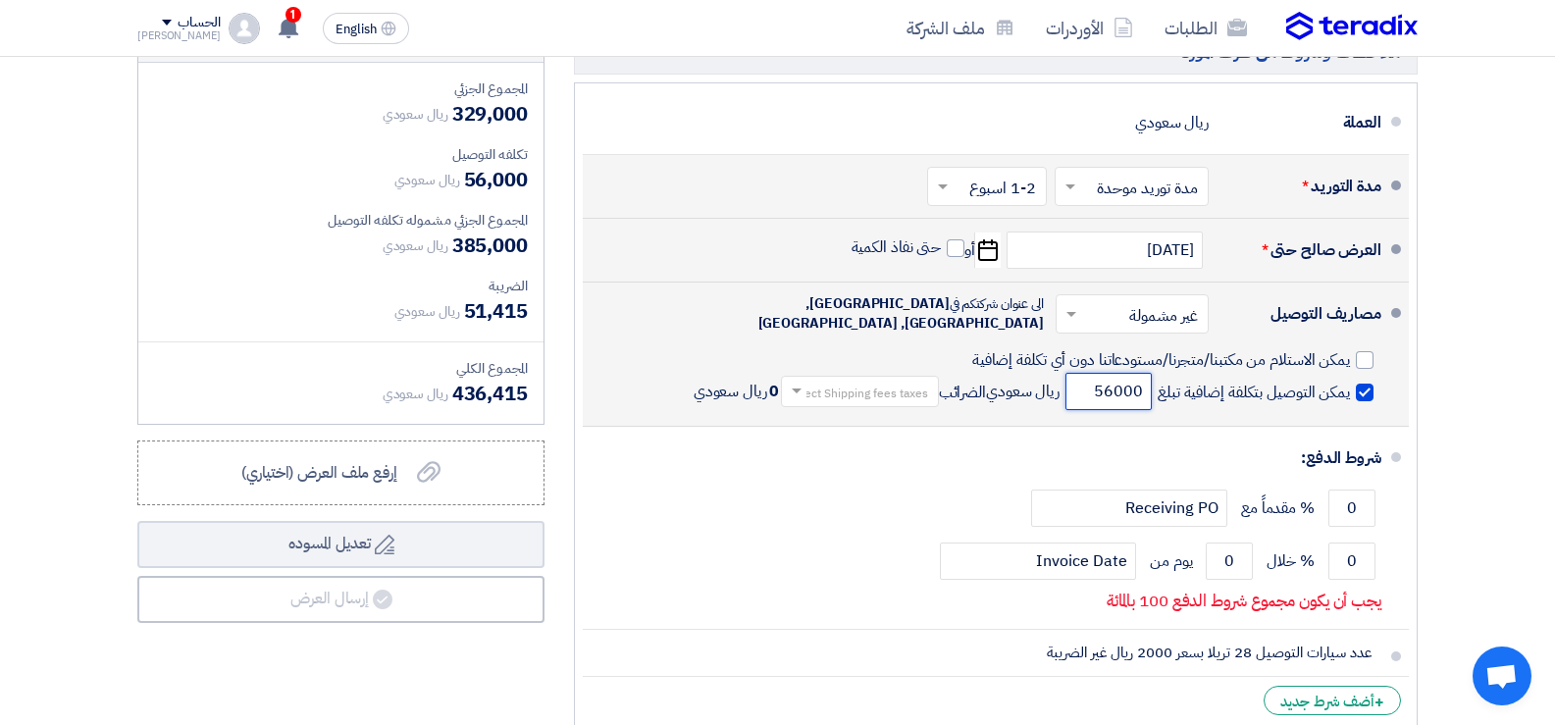
type input "56000"
click at [811, 388] on input "text" at bounding box center [856, 393] width 148 height 28
click at [820, 487] on div "15% -Sales Tax" at bounding box center [860, 497] width 156 height 35
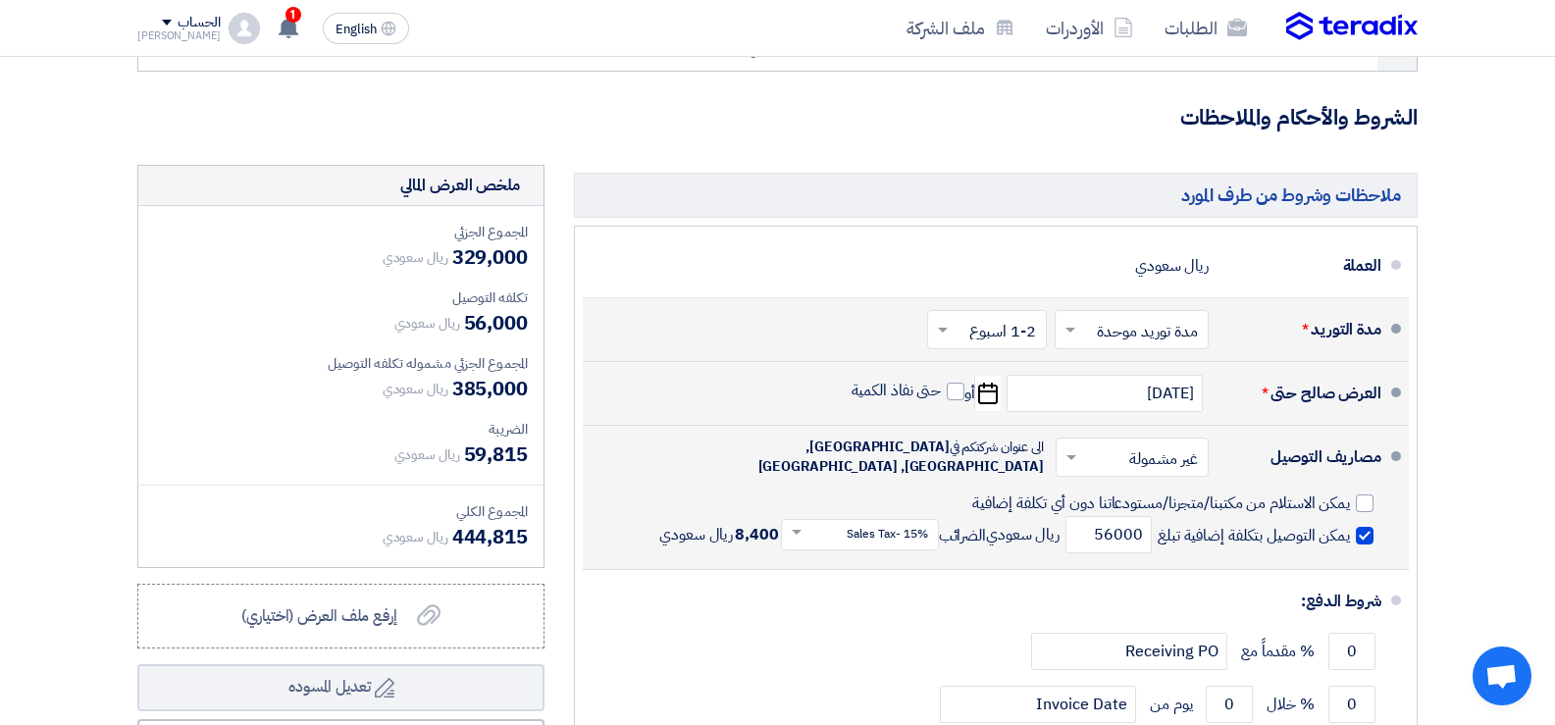
scroll to position [687, 0]
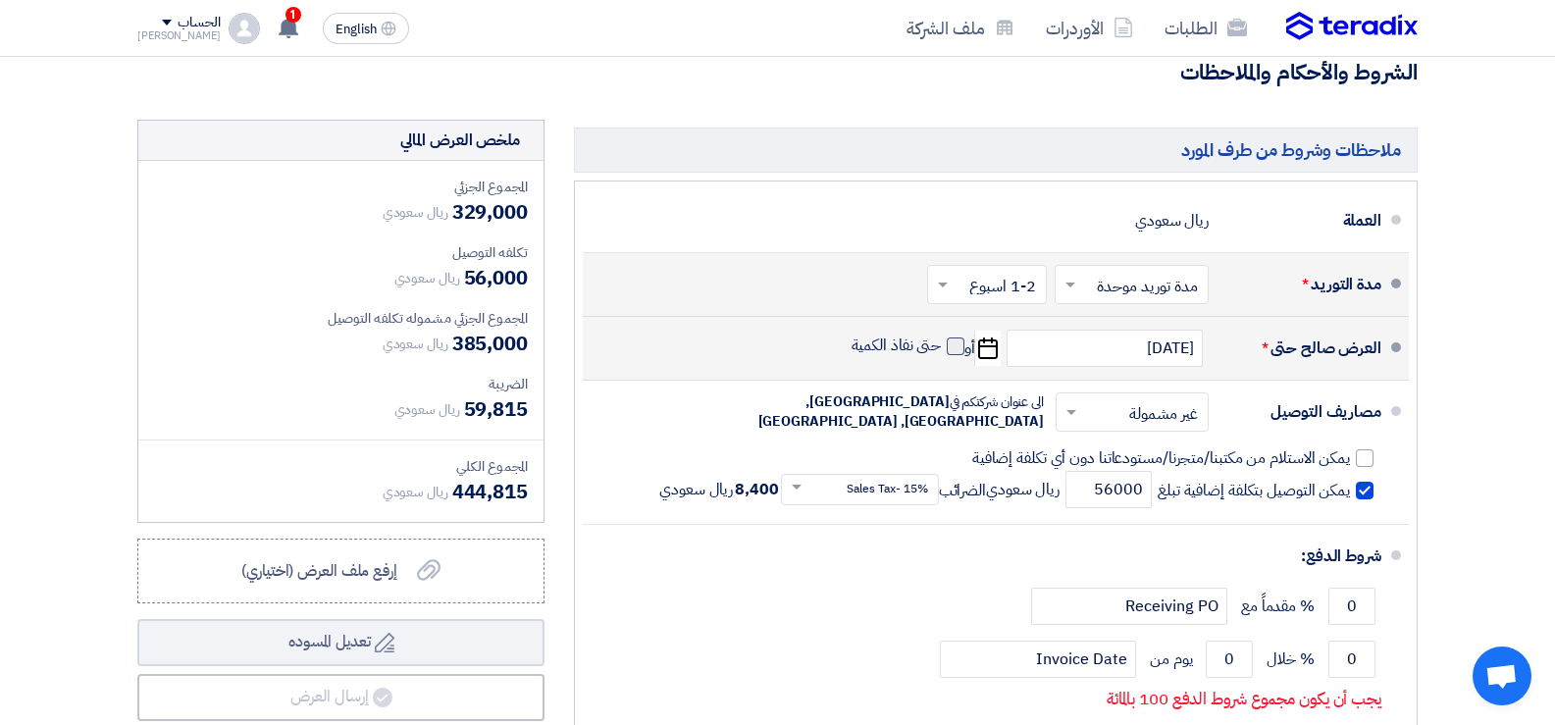
click at [950, 351] on span at bounding box center [956, 347] width 18 height 18
click at [942, 351] on input "حتى نفاذ الكمية" at bounding box center [895, 354] width 94 height 37
checkbox input "true"
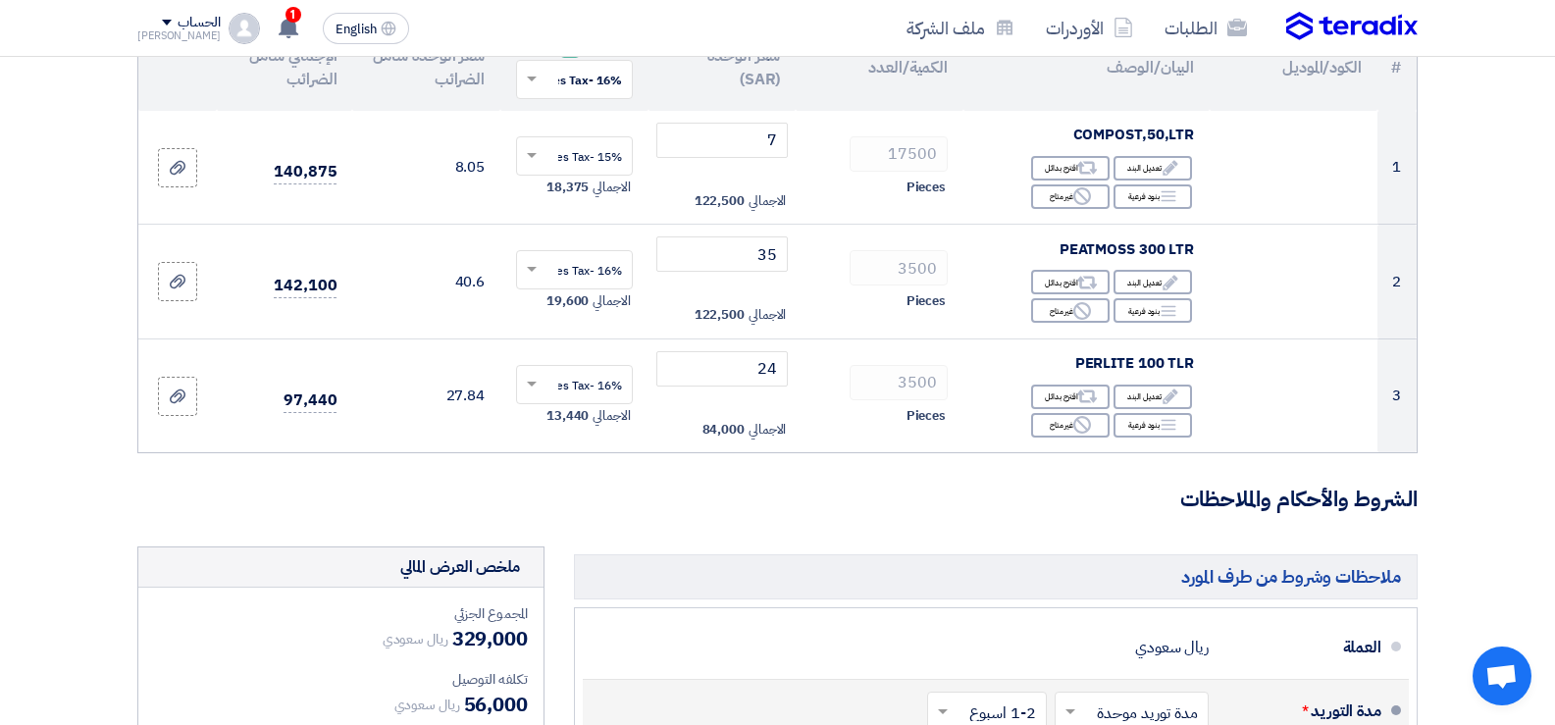
scroll to position [294, 0]
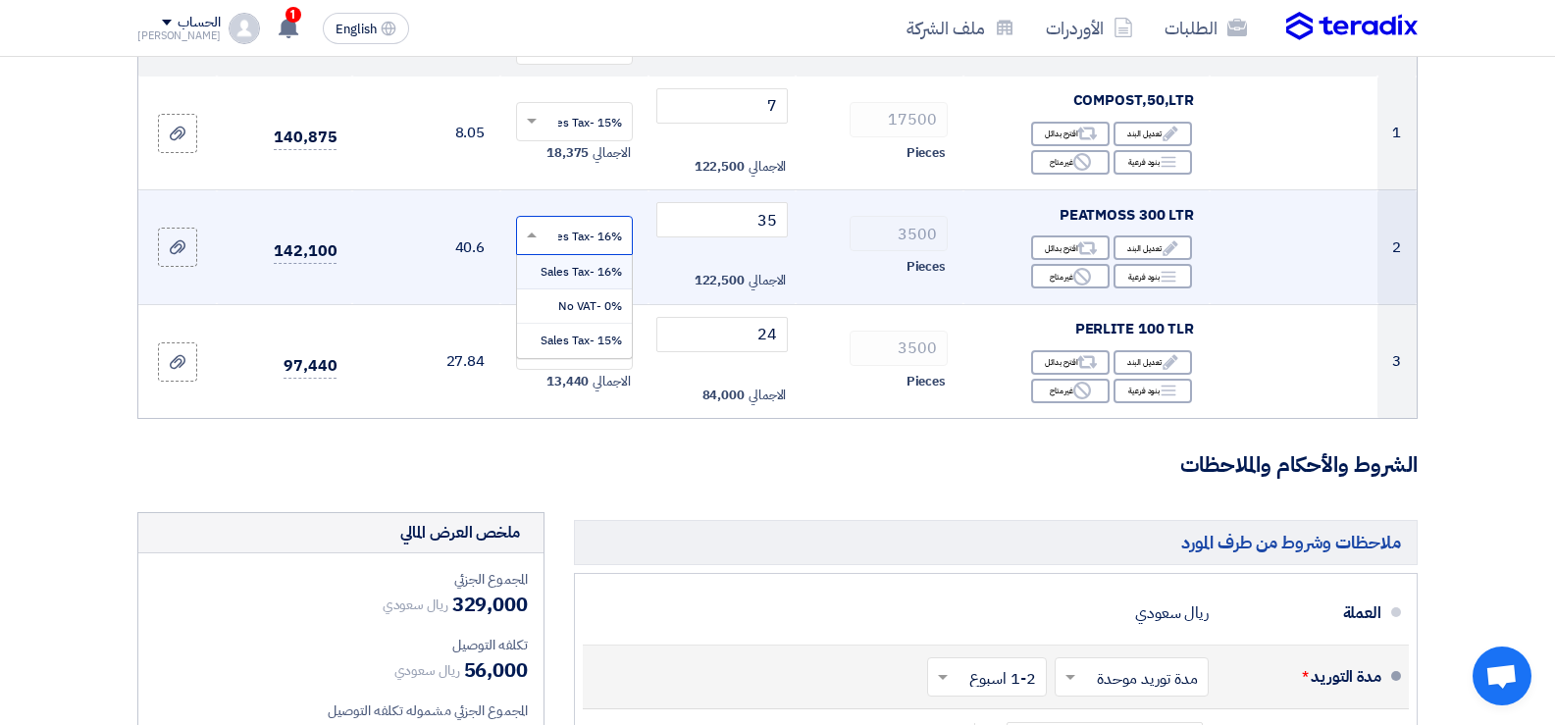
click at [585, 232] on input "text" at bounding box center [586, 238] width 78 height 32
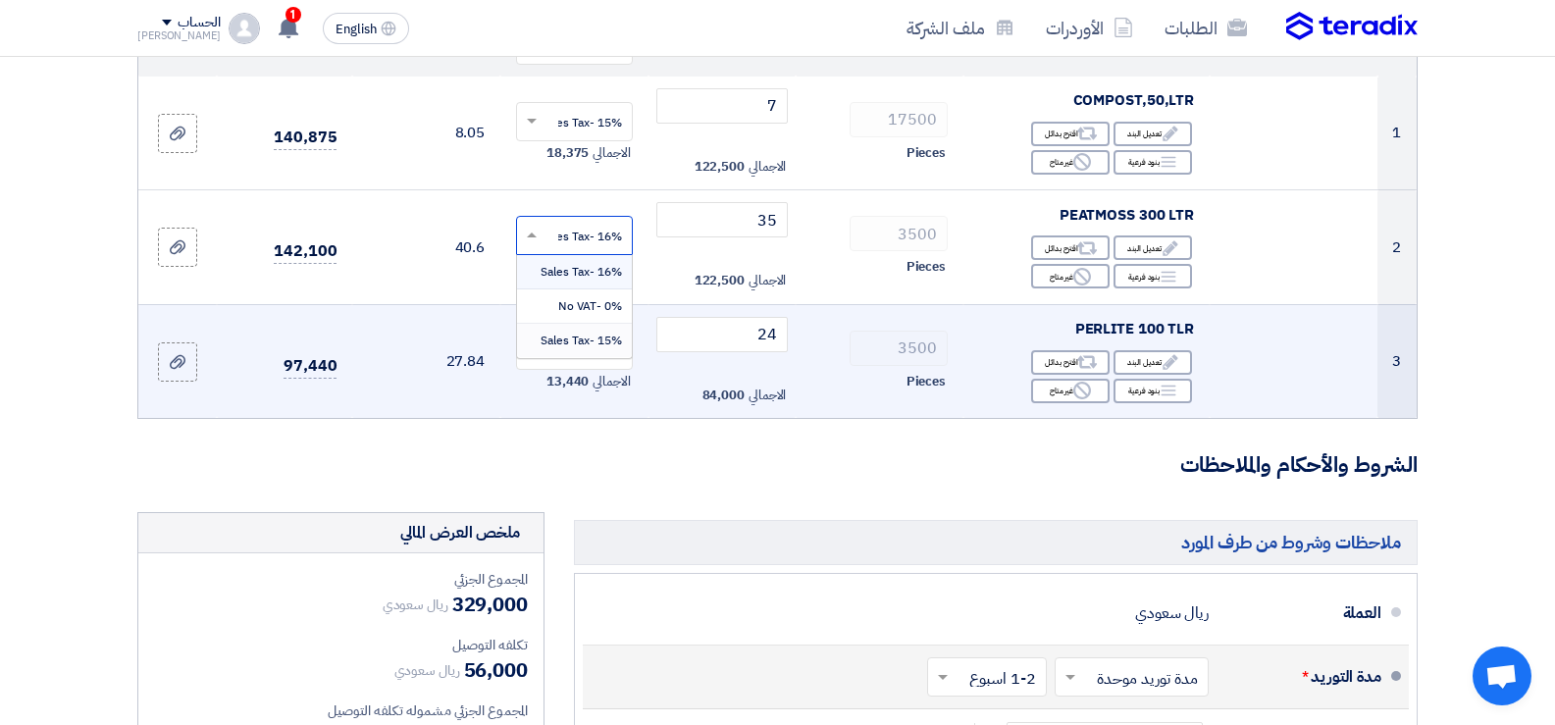
click at [593, 331] on div "15% -Sales Tax" at bounding box center [574, 340] width 115 height 33
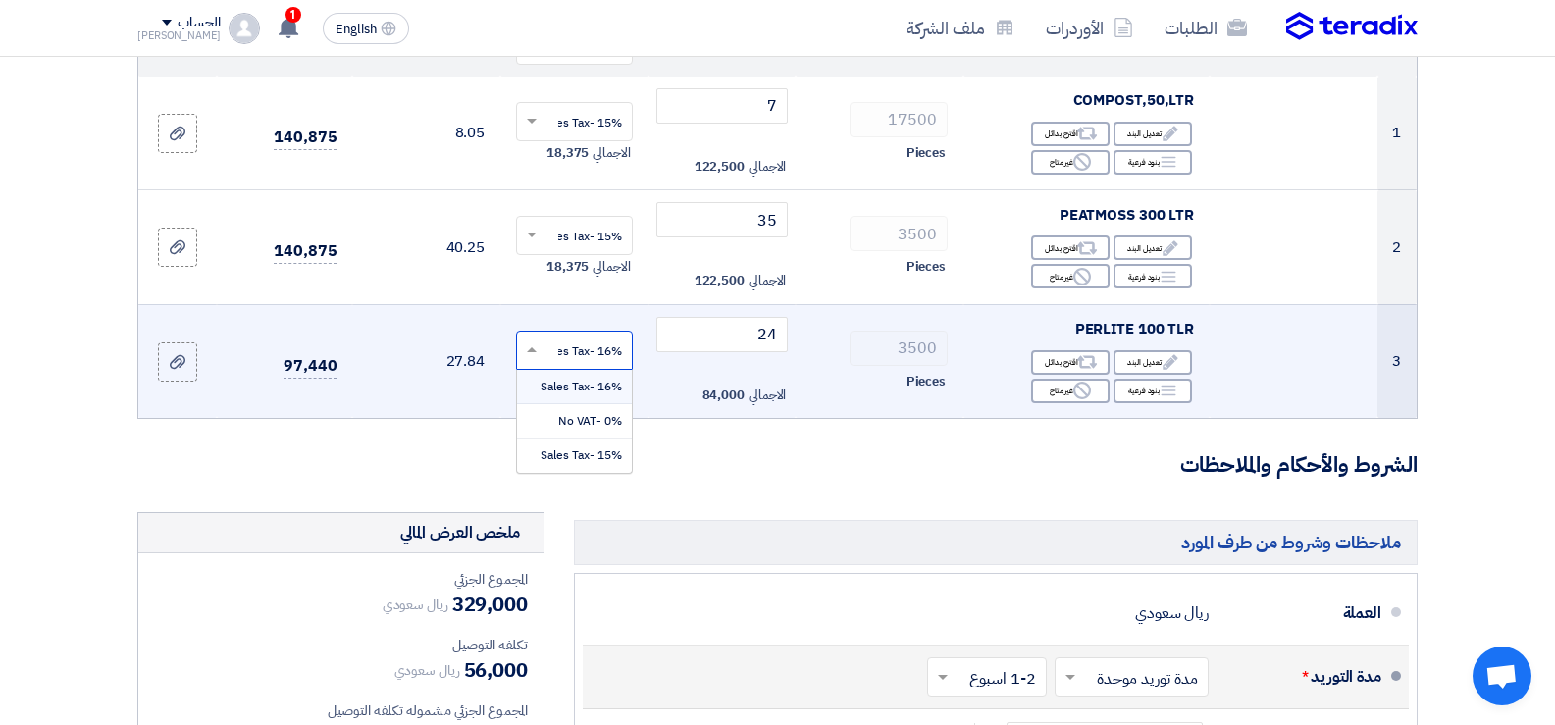
click at [585, 344] on input "text" at bounding box center [586, 352] width 78 height 32
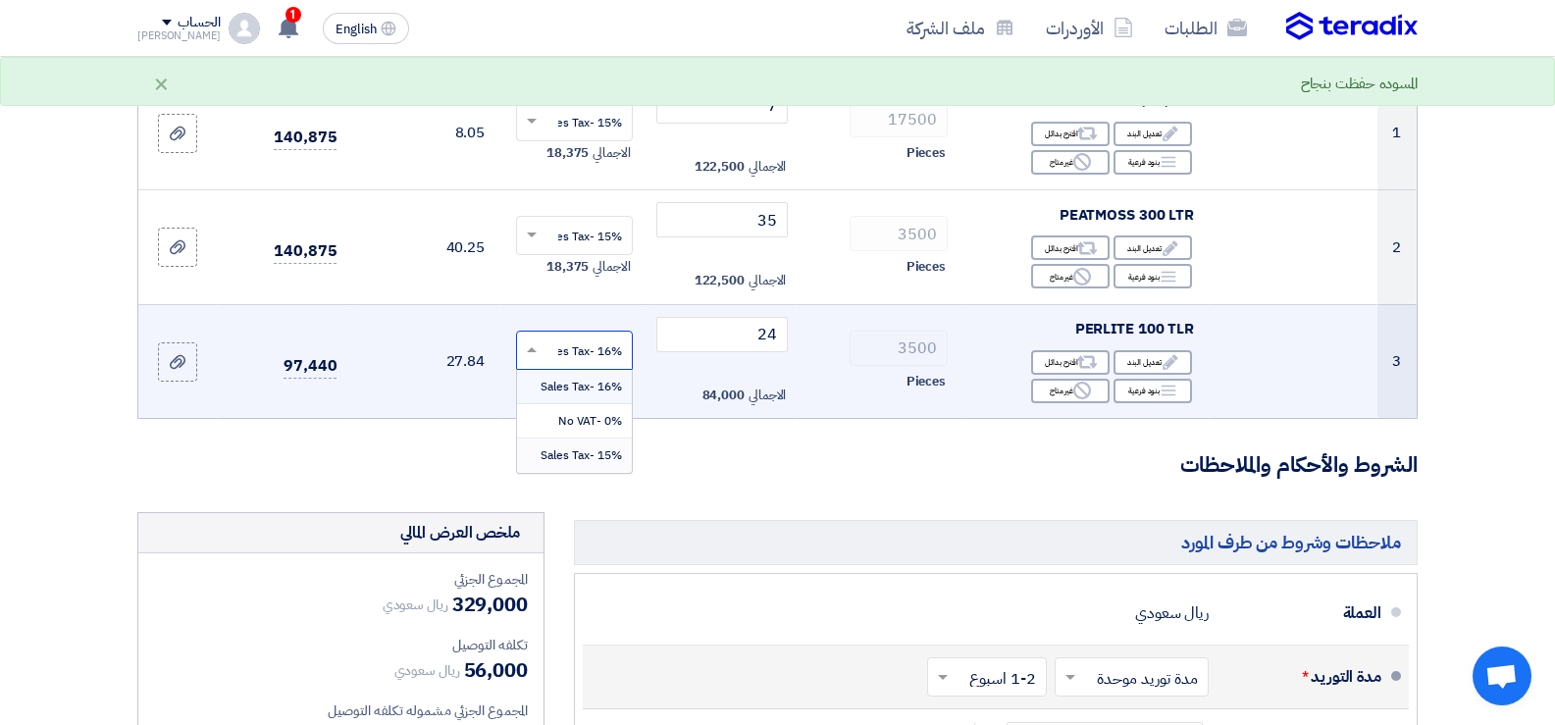
click at [595, 448] on span "15% -Sales Tax" at bounding box center [581, 456] width 81 height 18
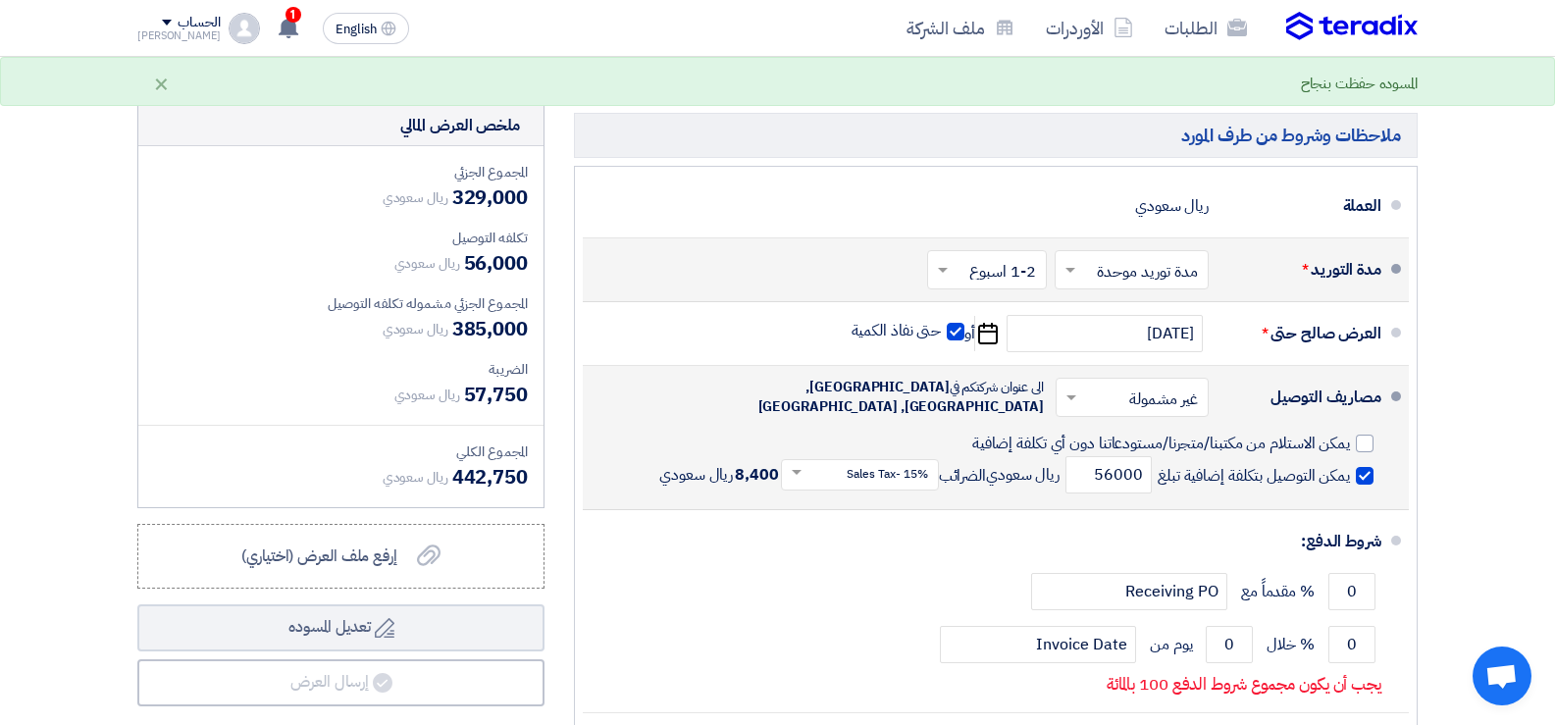
scroll to position [1080, 0]
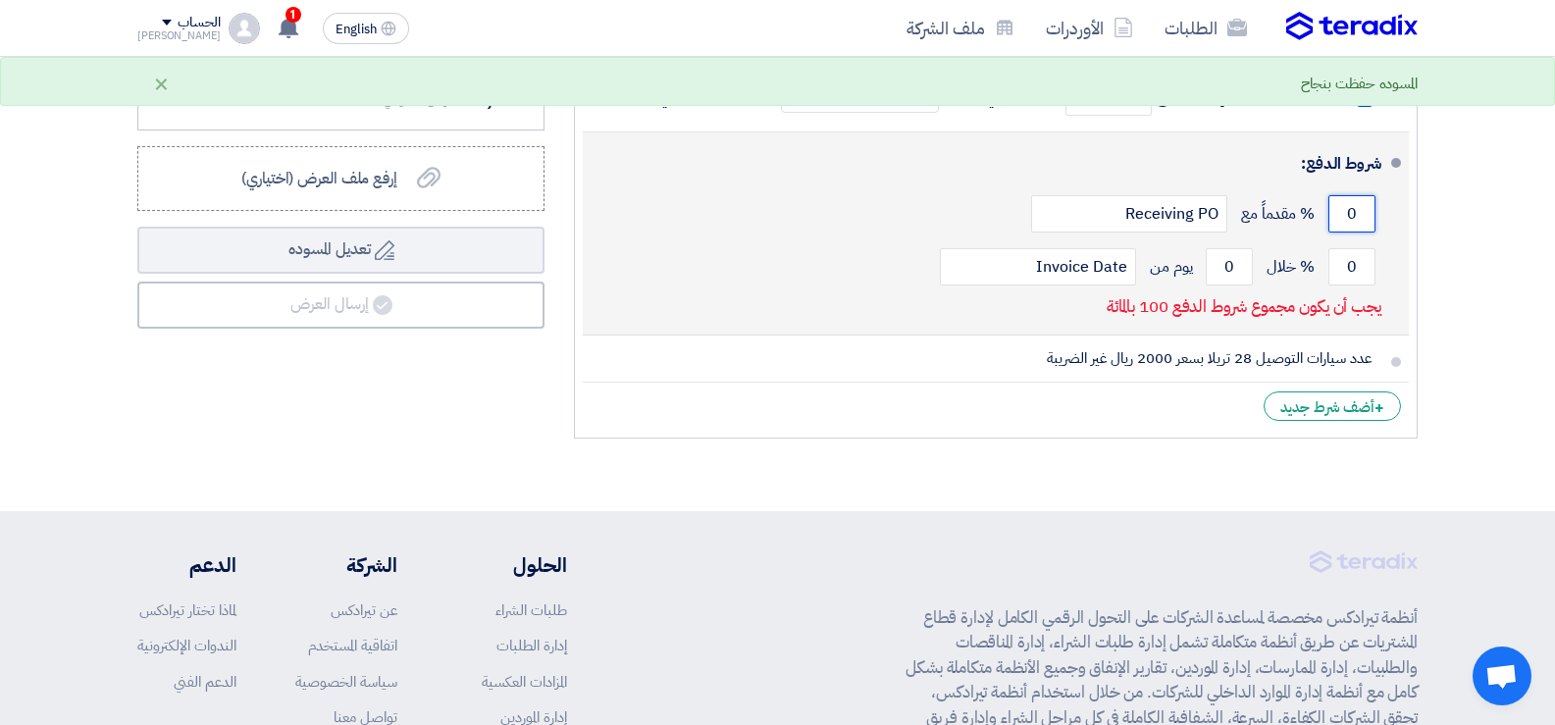
drag, startPoint x: 1334, startPoint y: 211, endPoint x: 1372, endPoint y: 211, distance: 38.3
click at [1372, 211] on input "0" at bounding box center [1352, 213] width 47 height 37
type input "25"
click at [1089, 215] on input "Receiving PO" at bounding box center [1129, 213] width 196 height 37
click at [1357, 272] on input "0" at bounding box center [1352, 266] width 47 height 37
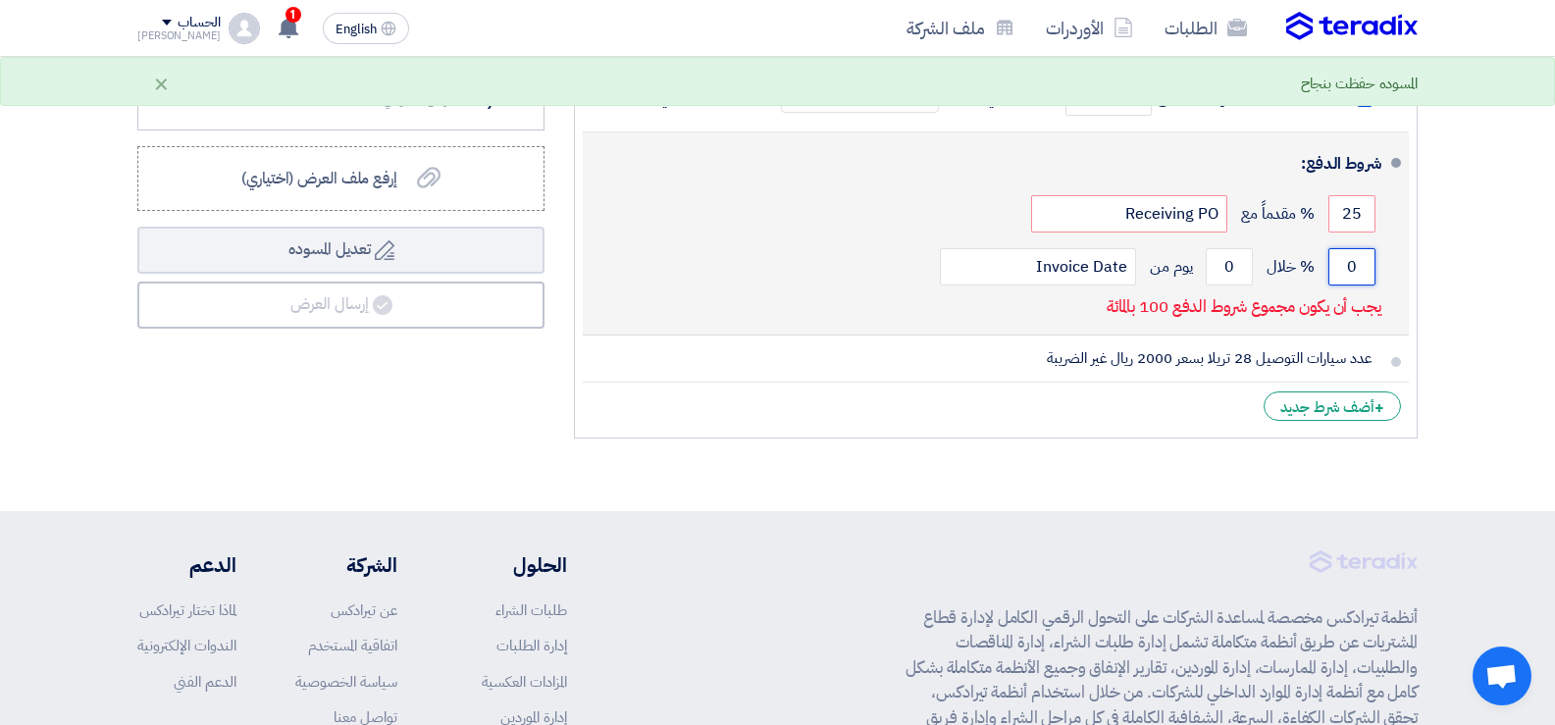
drag, startPoint x: 1362, startPoint y: 266, endPoint x: 1343, endPoint y: 266, distance: 18.6
click at [1343, 266] on input "0" at bounding box center [1352, 266] width 47 height 37
type input "75"
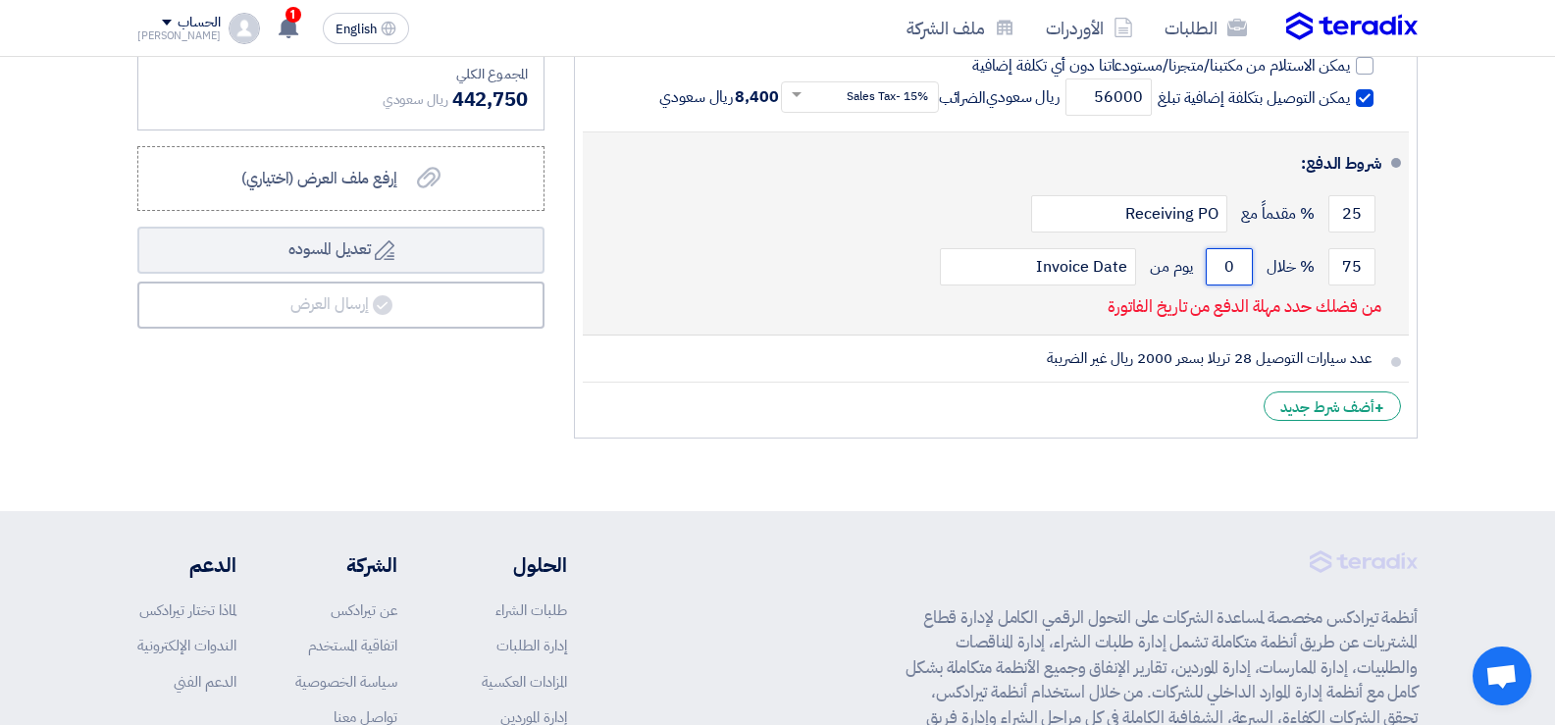
drag, startPoint x: 1220, startPoint y: 268, endPoint x: 1238, endPoint y: 269, distance: 18.7
click at [1238, 269] on input "0" at bounding box center [1229, 266] width 47 height 37
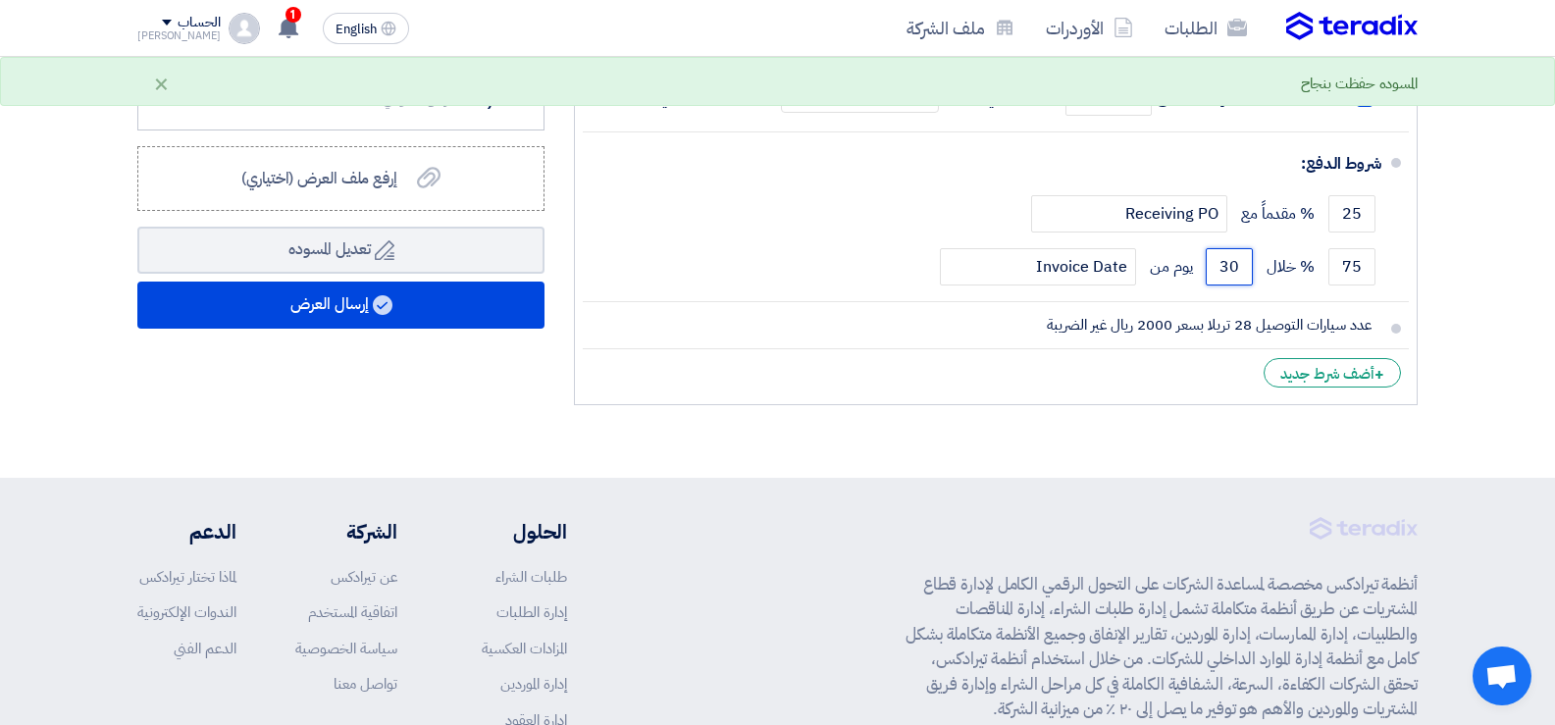
type input "30"
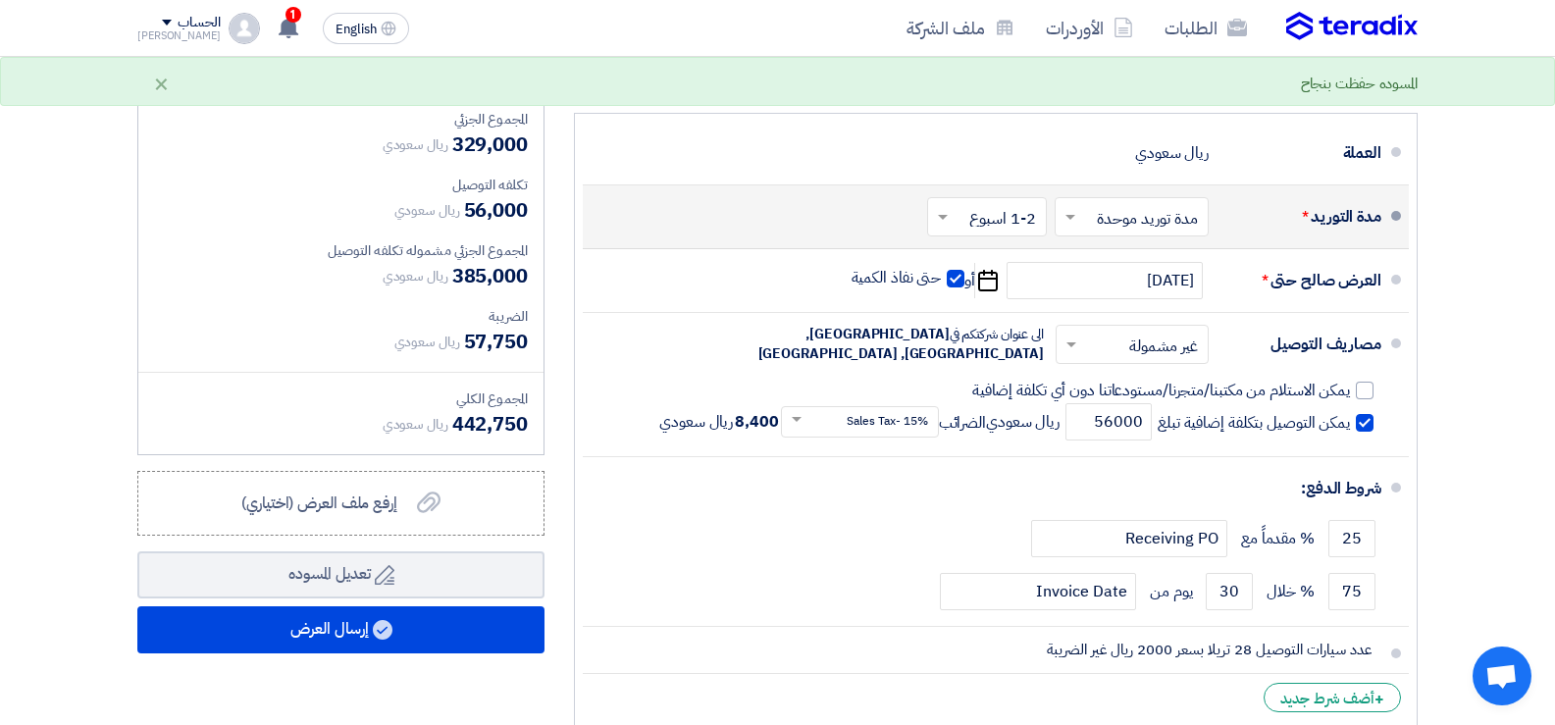
scroll to position [687, 0]
